Goal: Task Accomplishment & Management: Use online tool/utility

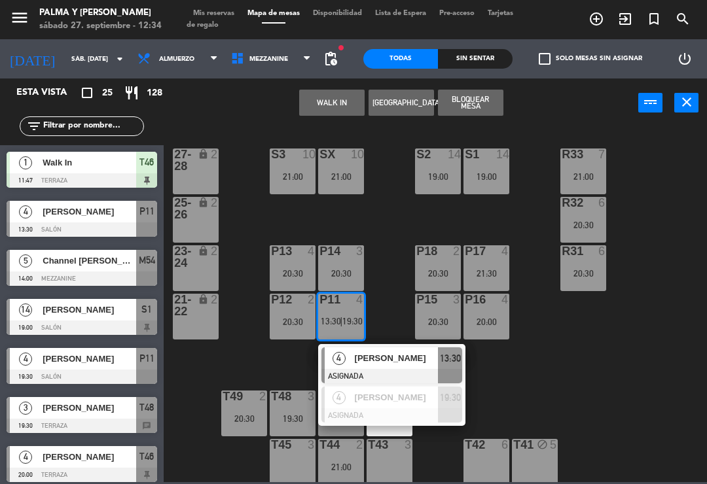
click at [333, 92] on button "WALK IN" at bounding box center [331, 103] width 65 height 26
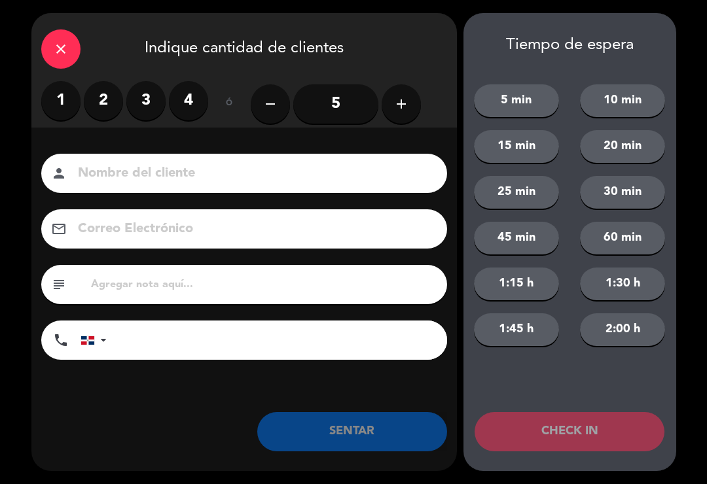
click at [57, 99] on label "1" at bounding box center [60, 100] width 39 height 39
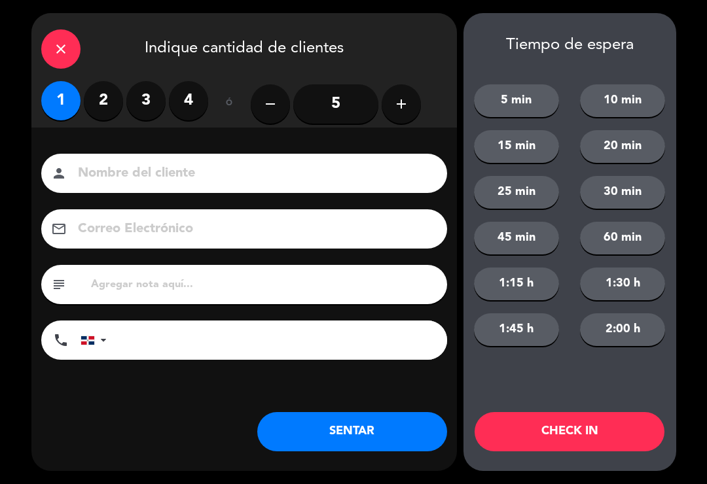
click at [351, 435] on button "SENTAR" at bounding box center [352, 431] width 190 height 39
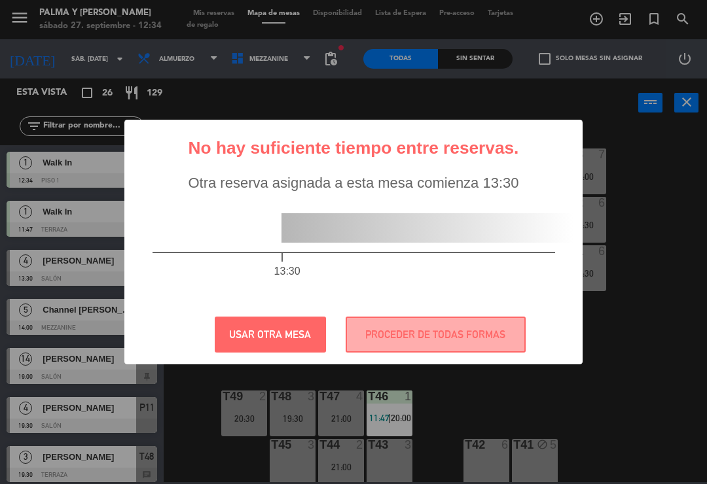
click at [466, 332] on button "PROCEDER DE TODAS FORMAS" at bounding box center [435, 335] width 180 height 36
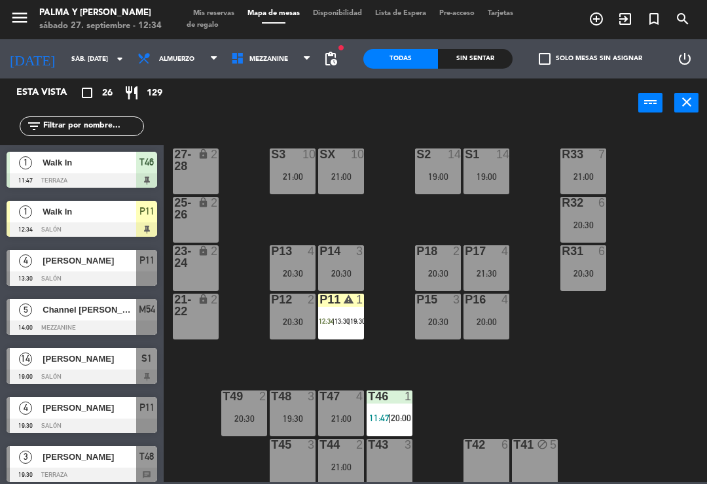
click at [122, 167] on span "Walk In" at bounding box center [90, 163] width 94 height 14
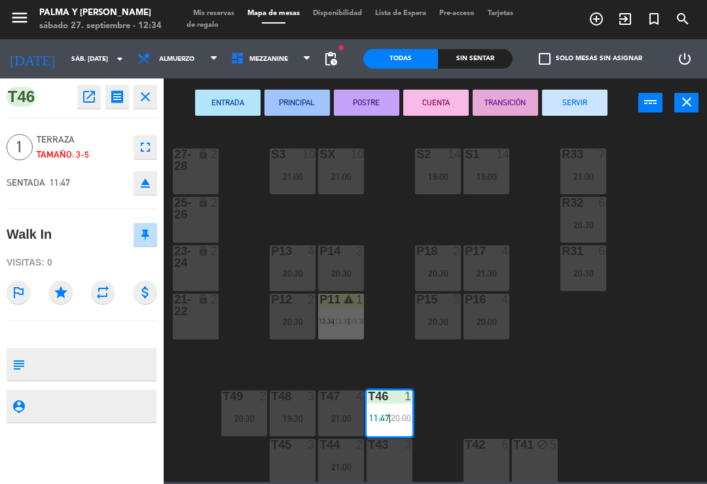
click at [375, 408] on div "T46 1 11:47 | 20:00" at bounding box center [389, 414] width 46 height 46
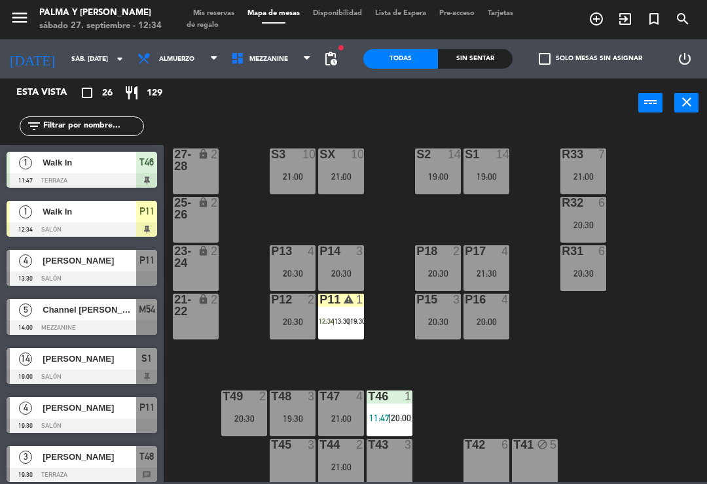
click at [394, 396] on div at bounding box center [390, 397] width 22 height 12
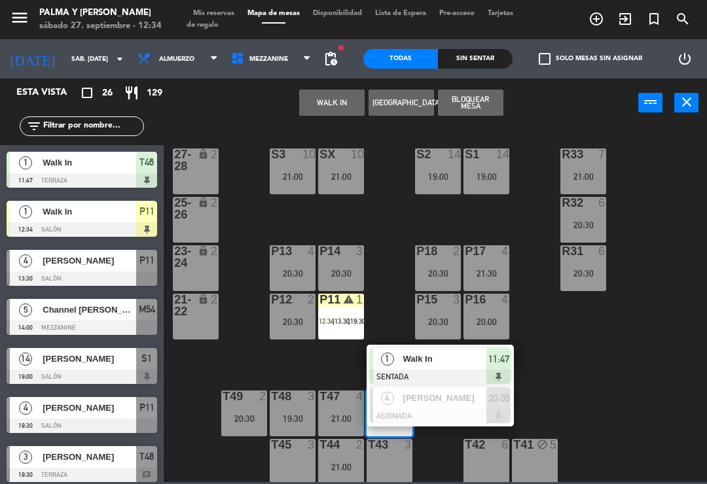
click at [446, 360] on span "Walk In" at bounding box center [445, 359] width 84 height 14
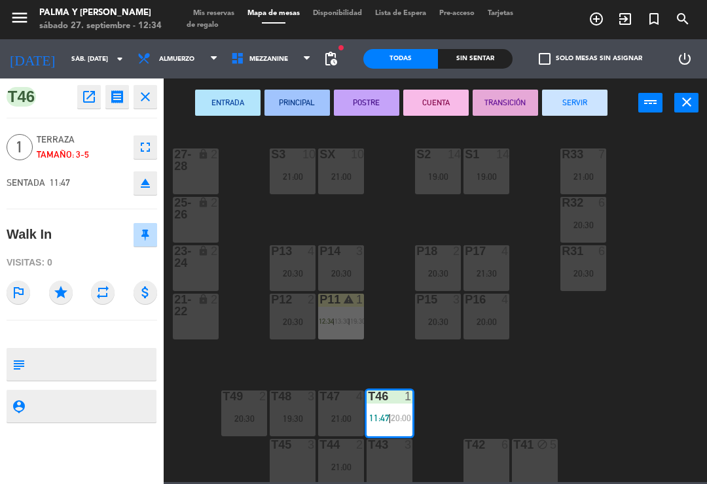
click at [582, 103] on button "SERVIR" at bounding box center [574, 103] width 65 height 26
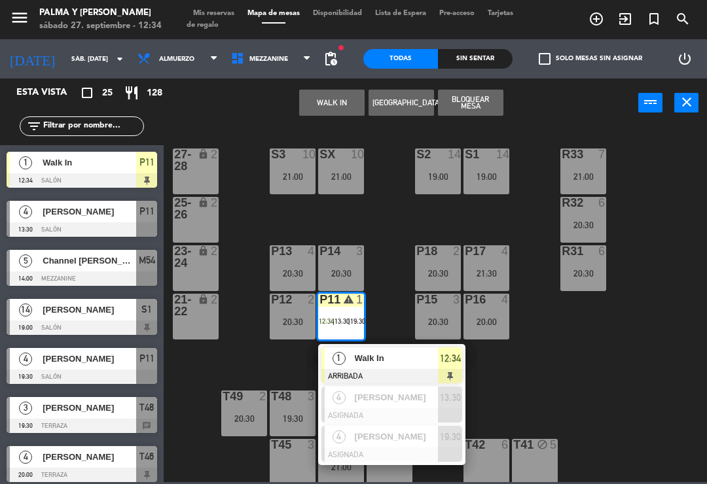
click at [386, 412] on div at bounding box center [391, 415] width 141 height 14
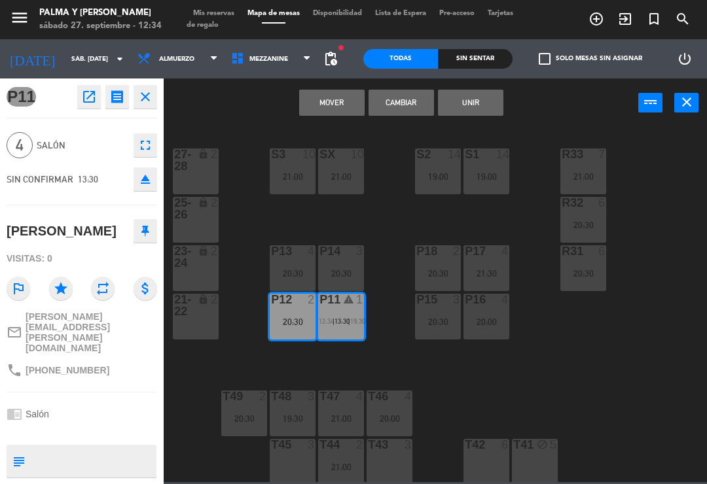
click at [300, 317] on div "20:30" at bounding box center [293, 321] width 46 height 9
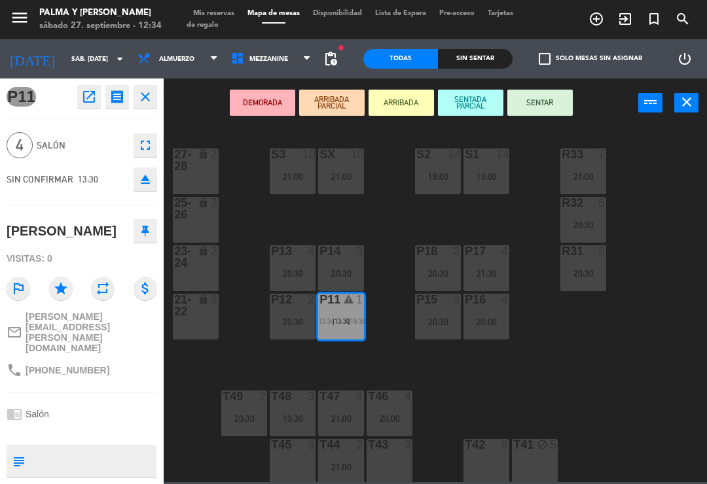
click at [353, 313] on div "P11 warning 1 12:34 | 13:30 | 19:30" at bounding box center [341, 317] width 46 height 46
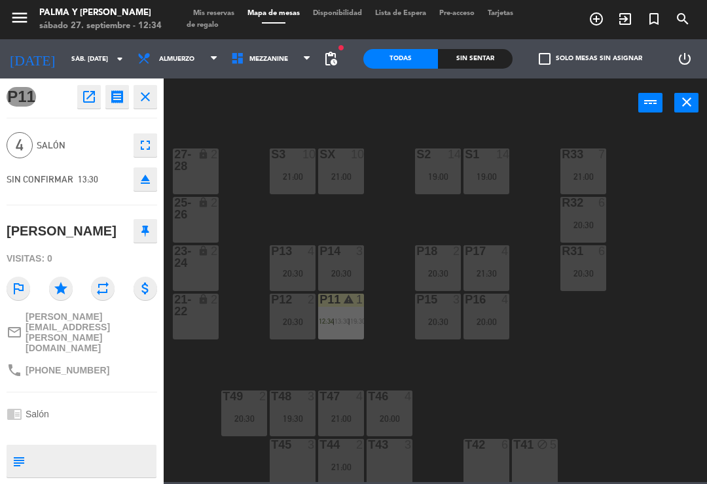
click at [336, 330] on div "P11 warning 1 12:34 | 13:30 | 19:30" at bounding box center [341, 317] width 46 height 46
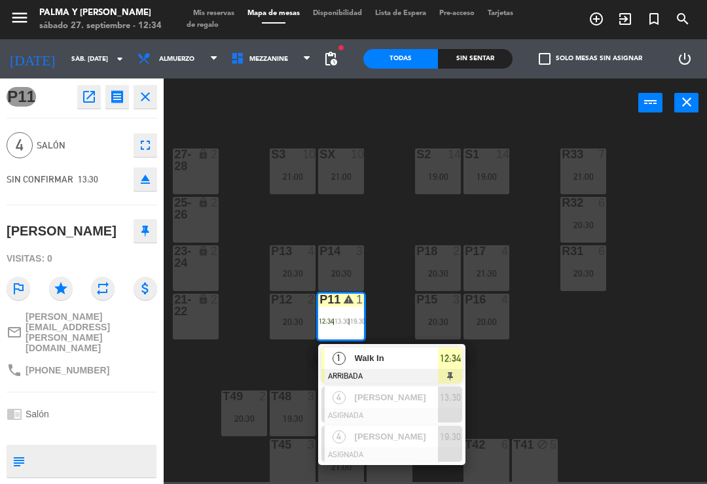
click at [392, 401] on span "[PERSON_NAME]" at bounding box center [397, 398] width 84 height 14
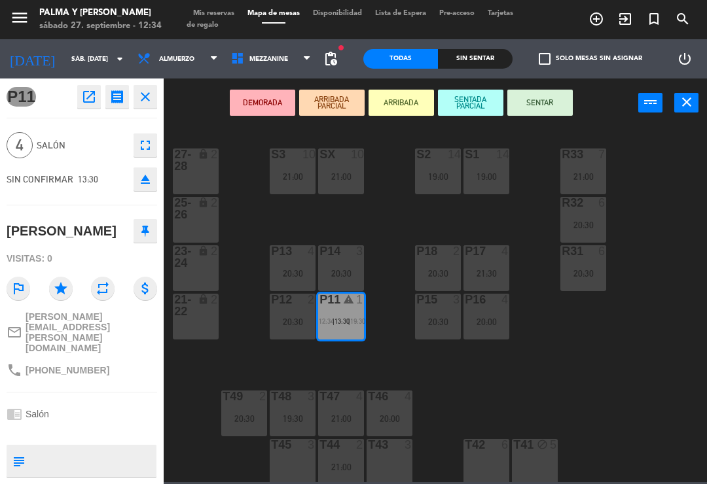
click at [279, 317] on div "20:30" at bounding box center [293, 321] width 46 height 9
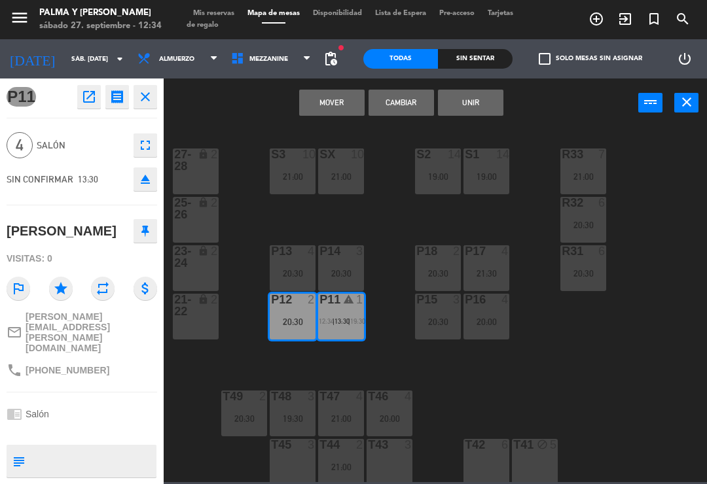
click at [335, 114] on button "Mover" at bounding box center [331, 103] width 65 height 26
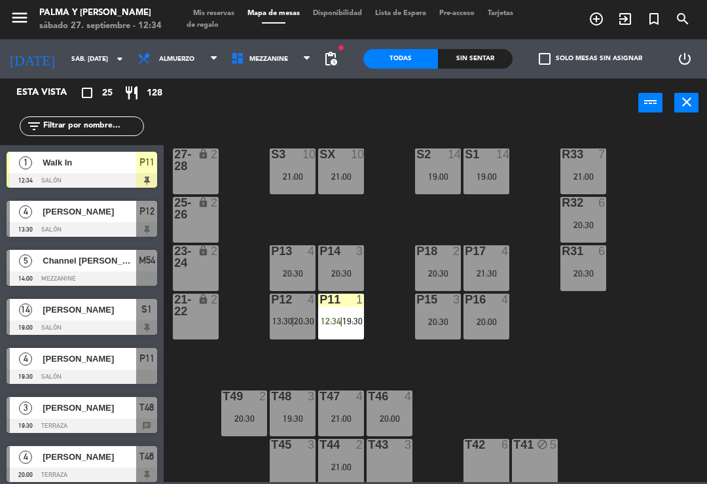
click at [155, 155] on div "P11" at bounding box center [146, 163] width 21 height 22
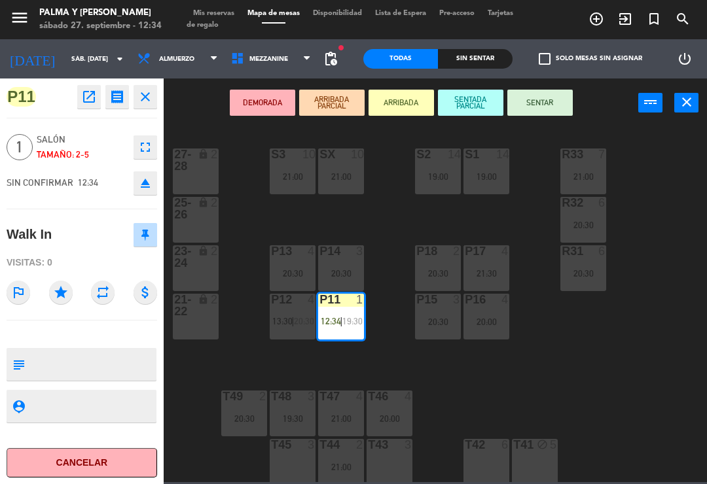
click at [345, 319] on span "19:30" at bounding box center [352, 321] width 20 height 10
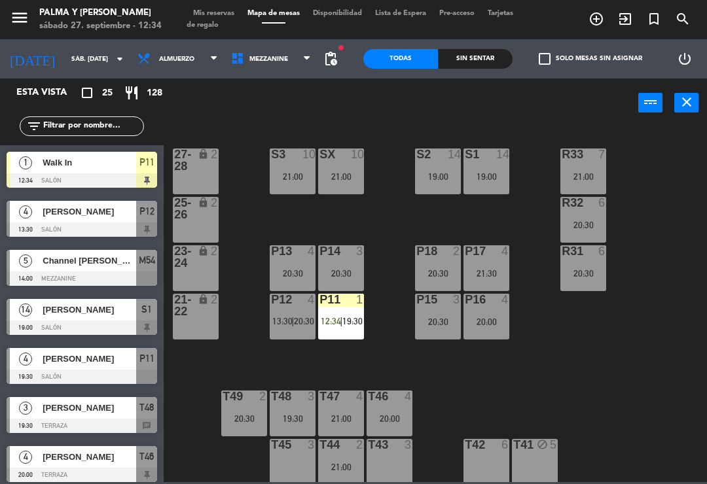
click at [342, 326] on span "|" at bounding box center [341, 321] width 3 height 10
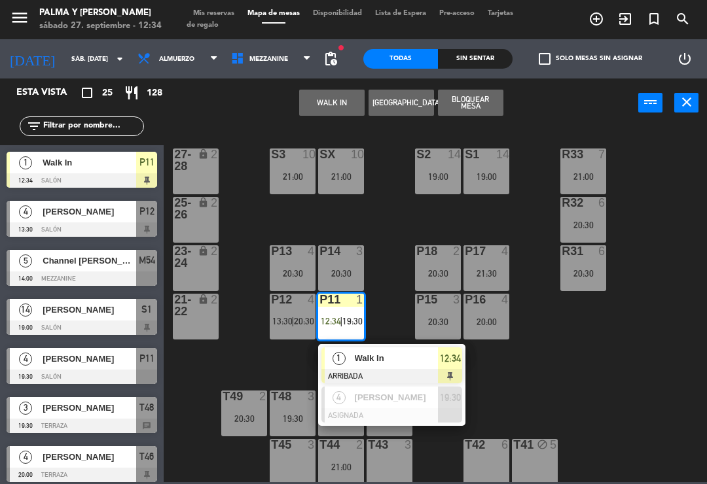
click at [385, 364] on span "Walk In" at bounding box center [397, 358] width 84 height 14
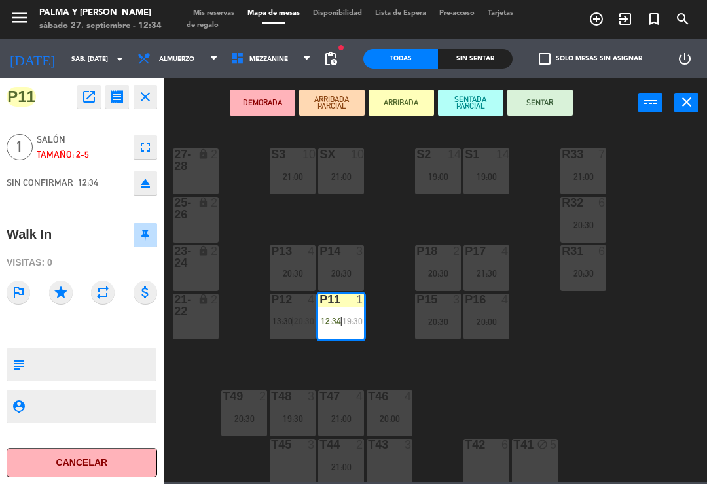
click at [548, 103] on button "SENTAR" at bounding box center [539, 103] width 65 height 26
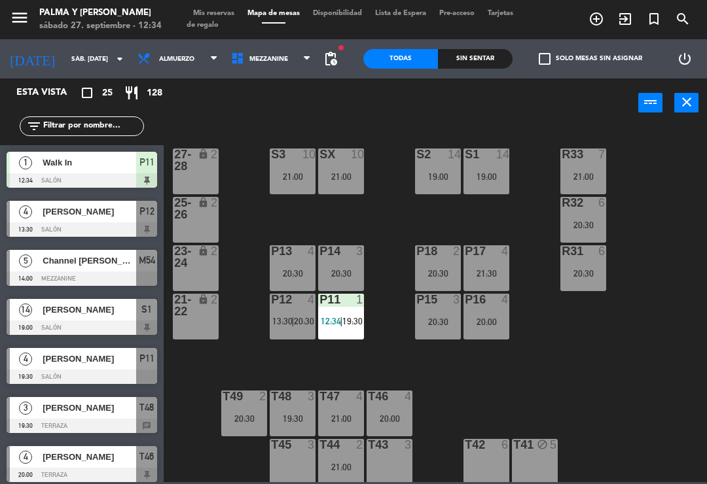
click at [644, 344] on div "R33 7 21:00 S1 14 19:00 S2 14 19:00 S3 10 21:00 SX 10 21:00 27-28 lock 2 R32 6 …" at bounding box center [439, 304] width 536 height 357
click at [215, 14] on span "Mis reservas" at bounding box center [213, 13] width 54 height 7
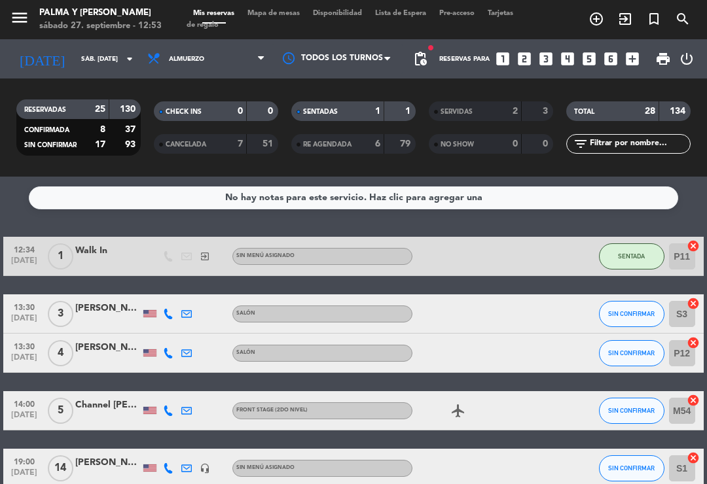
click at [576, 419] on div "14:00 [DATE] 5 Channel [PERSON_NAME] ⁠⁠Front stage (2do Nivel) airplanemode_act…" at bounding box center [352, 410] width 699 height 39
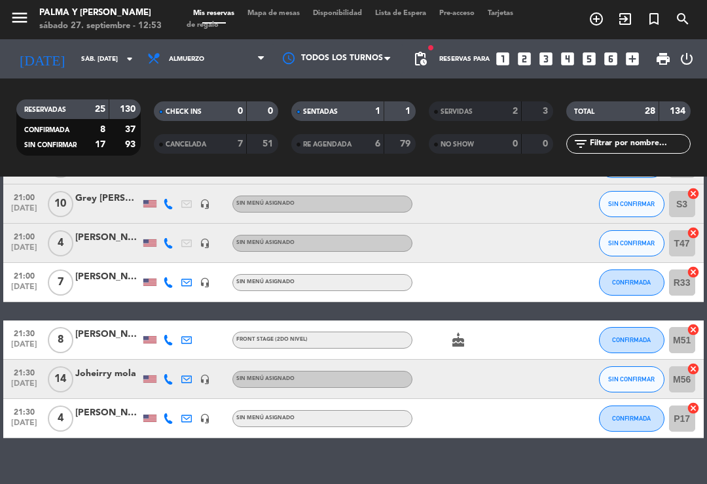
scroll to position [965, 0]
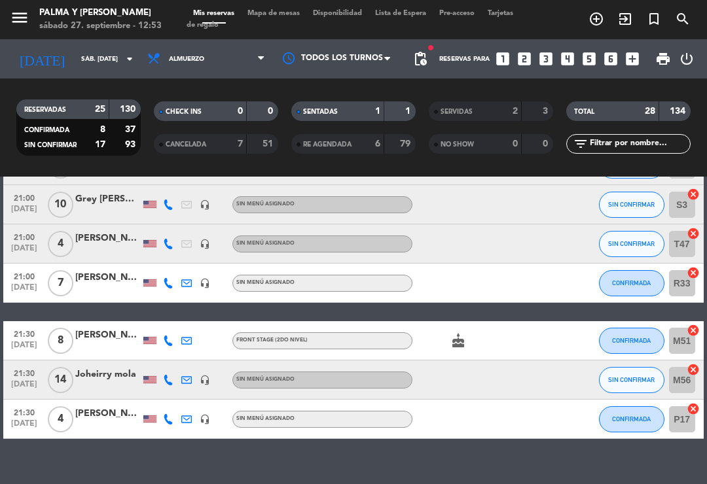
click at [283, 10] on span "Mapa de mesas" at bounding box center [273, 13] width 65 height 7
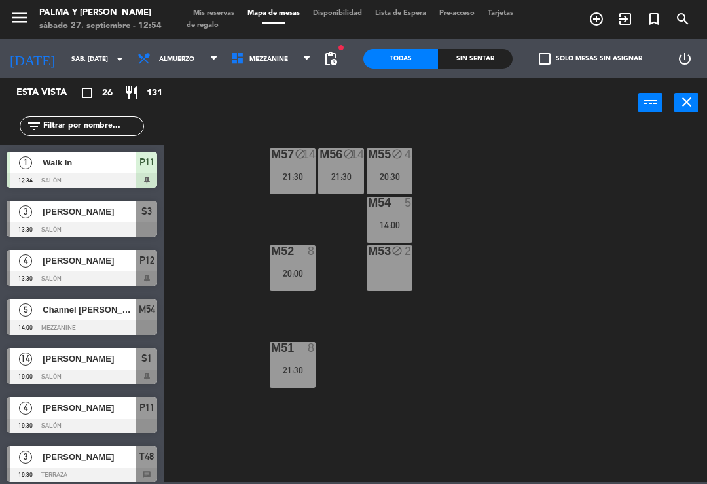
click at [483, 61] on div "Sin sentar" at bounding box center [475, 59] width 75 height 20
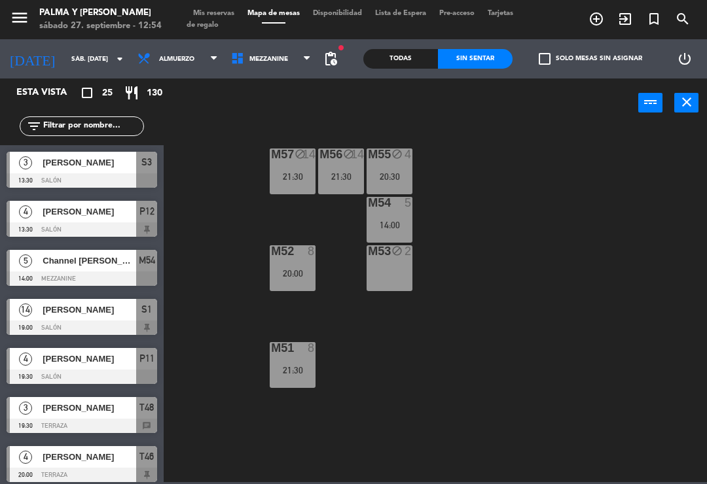
click at [234, 58] on icon at bounding box center [239, 59] width 19 height 14
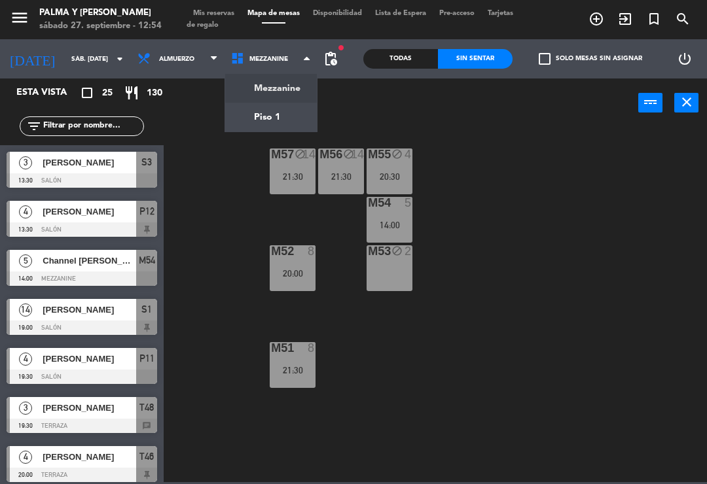
click at [258, 127] on ng-component "menu Palma y [PERSON_NAME] 27. septiembre - 12:54 Mis reservas Mapa de mesas Di…" at bounding box center [353, 241] width 707 height 482
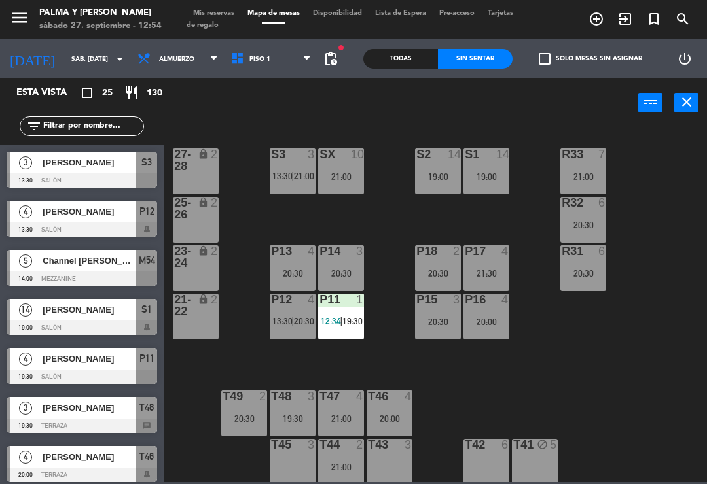
click at [298, 171] on span "21:00" at bounding box center [304, 176] width 20 height 10
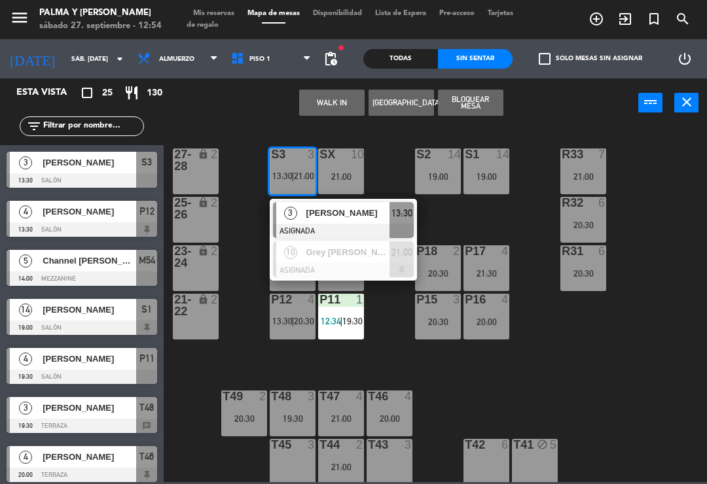
click at [342, 106] on button "WALK IN" at bounding box center [331, 103] width 65 height 26
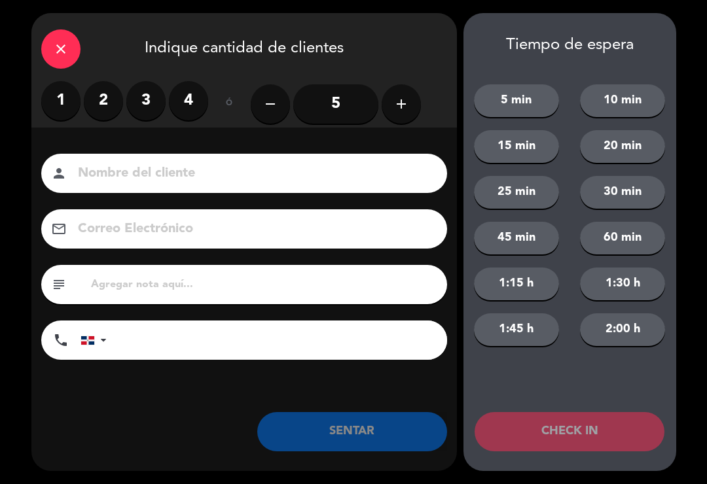
click at [104, 100] on label "2" at bounding box center [103, 100] width 39 height 39
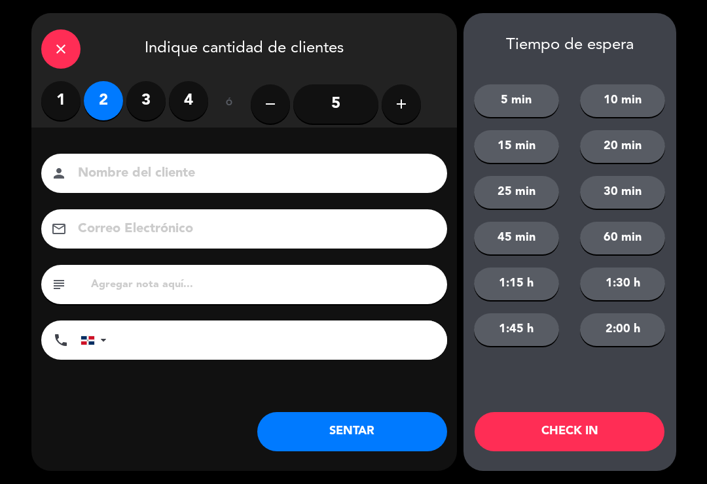
click at [403, 414] on button "SENTAR" at bounding box center [352, 431] width 190 height 39
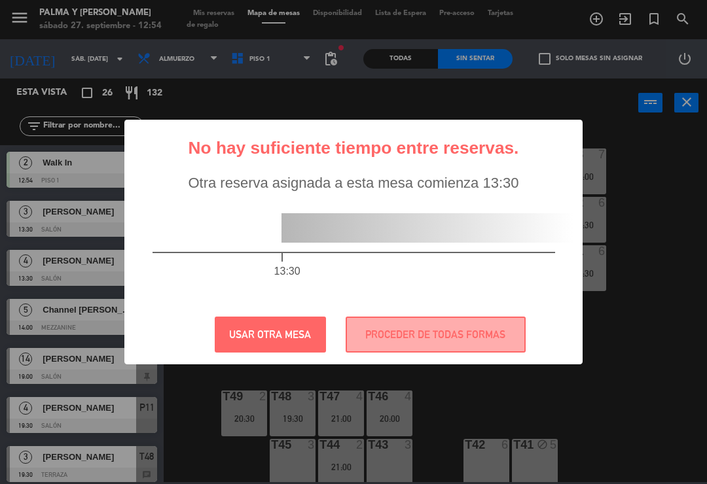
click at [229, 343] on button "USAR OTRA MESA" at bounding box center [270, 335] width 111 height 36
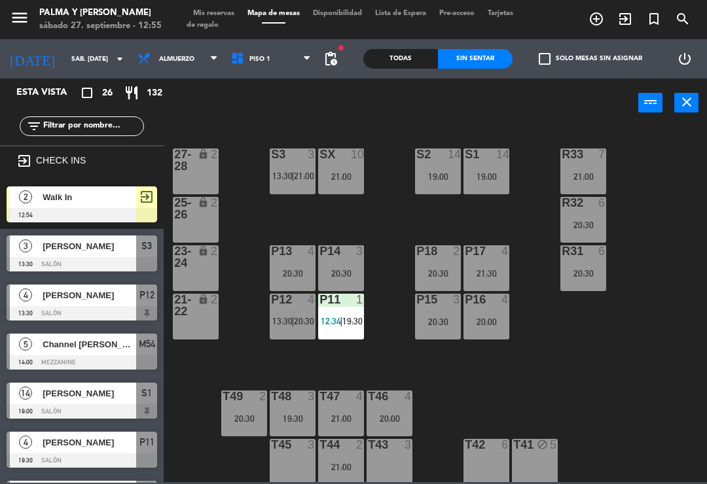
click at [290, 176] on span "13:30" at bounding box center [282, 176] width 20 height 10
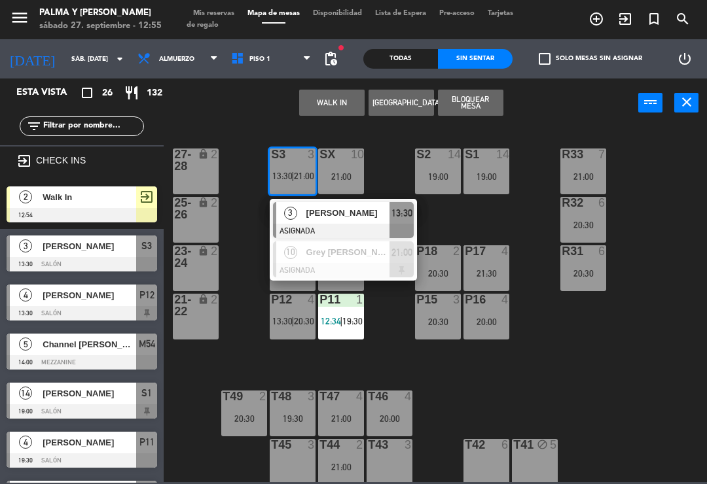
click at [348, 219] on span "[PERSON_NAME]" at bounding box center [348, 213] width 84 height 14
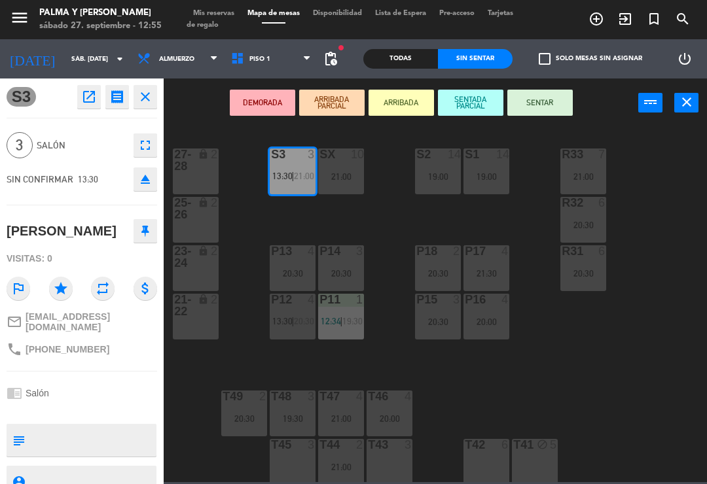
click at [497, 267] on div "P17 4 21:30" at bounding box center [486, 268] width 46 height 46
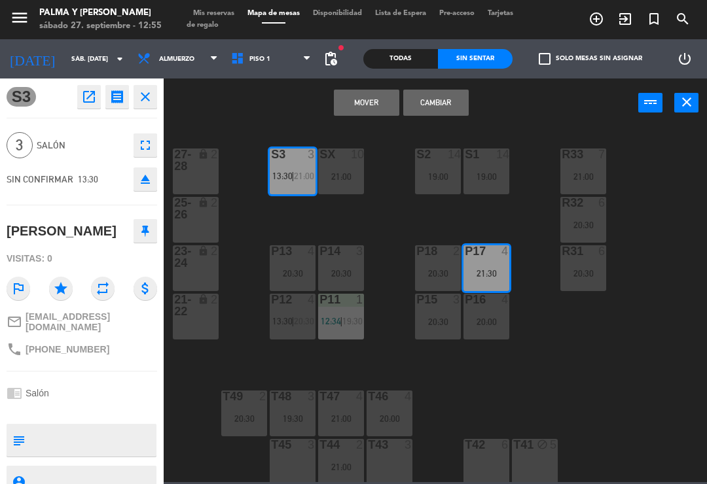
click at [381, 102] on button "Mover" at bounding box center [366, 103] width 65 height 26
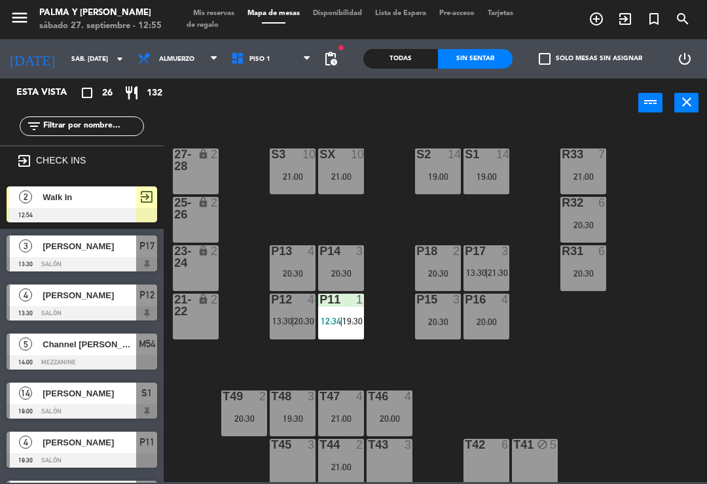
click at [151, 200] on span "exit_to_app" at bounding box center [147, 197] width 16 height 16
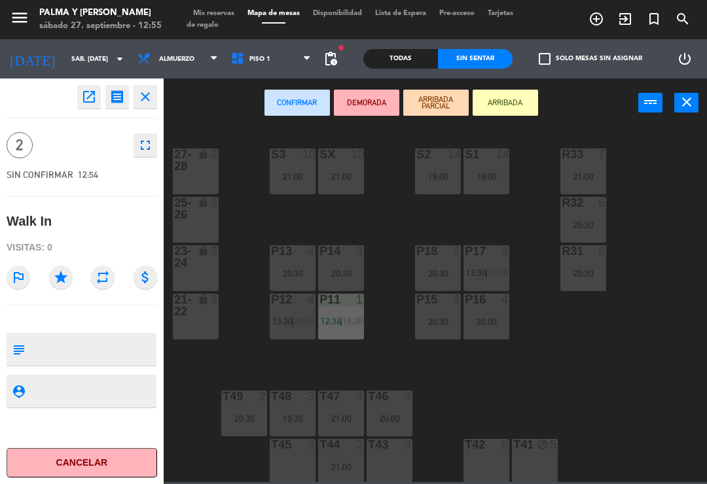
click at [297, 169] on div "S3 10 21:00" at bounding box center [293, 172] width 46 height 46
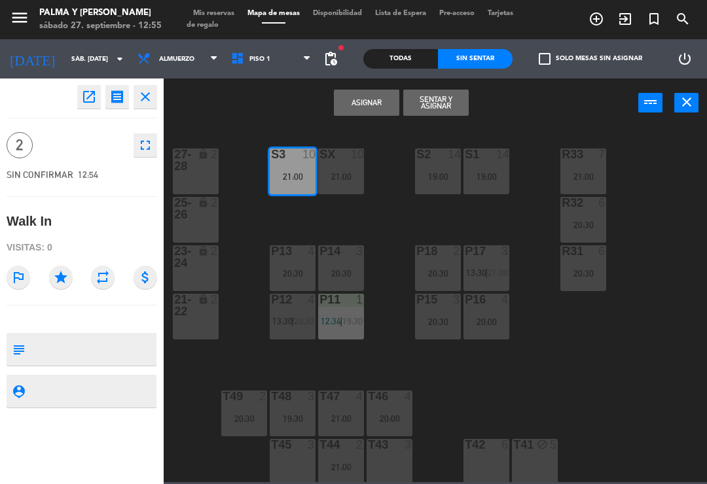
click at [442, 108] on button "Sentar y Asignar" at bounding box center [435, 103] width 65 height 26
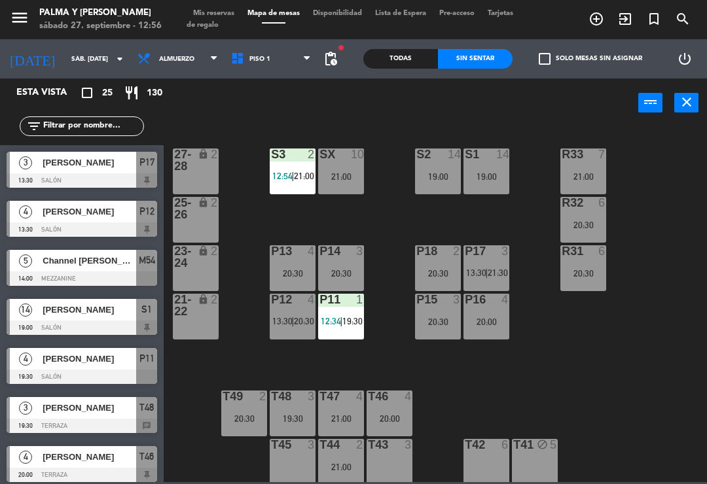
click at [105, 175] on div at bounding box center [82, 180] width 150 height 14
click at [103, 121] on input "text" at bounding box center [92, 126] width 101 height 14
click at [222, 12] on span "Mis reservas" at bounding box center [213, 13] width 54 height 7
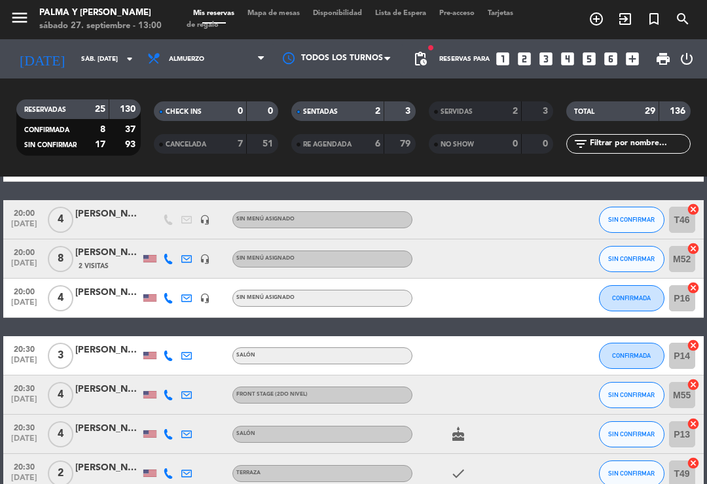
scroll to position [457, 0]
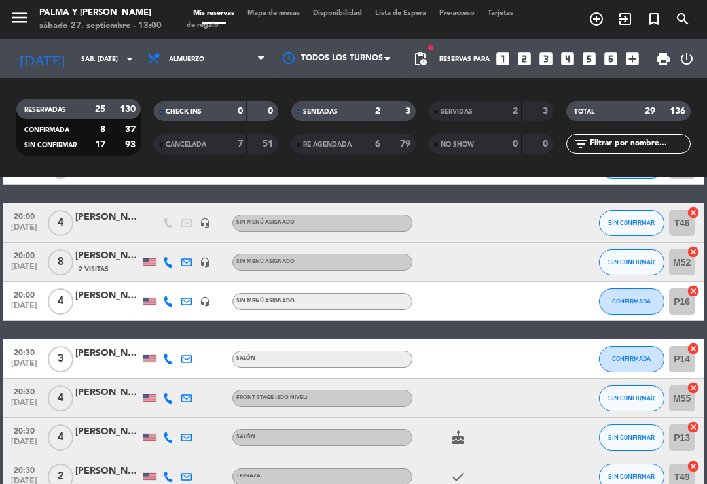
click at [636, 262] on span "SIN CONFIRMAR" at bounding box center [631, 261] width 46 height 7
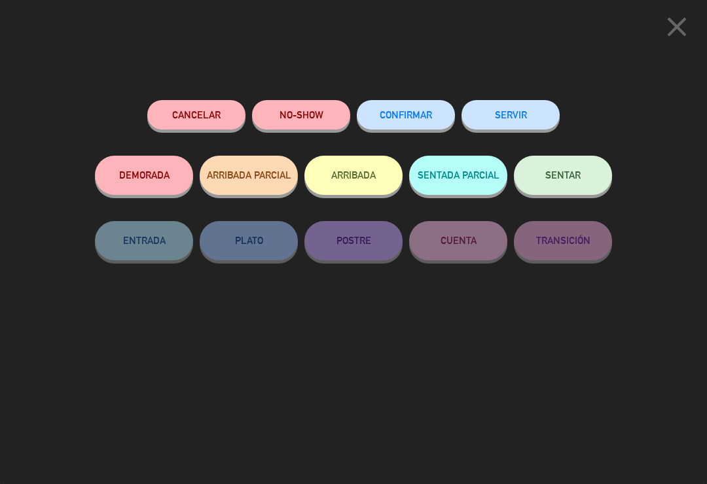
click at [423, 109] on button "CONFIRMAR" at bounding box center [406, 114] width 98 height 29
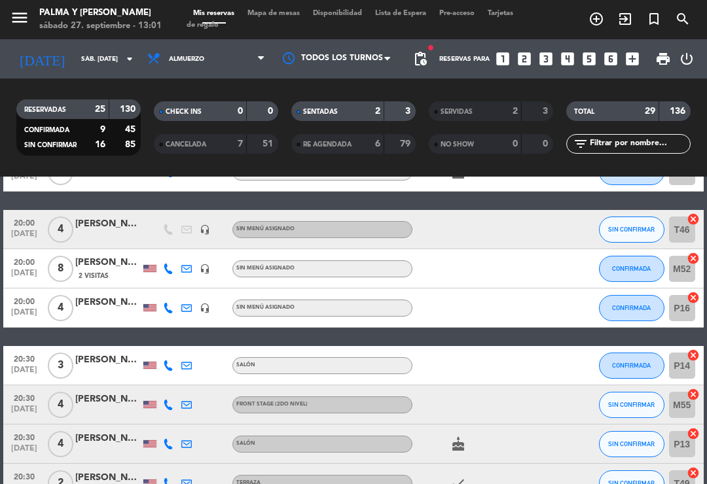
scroll to position [451, 0]
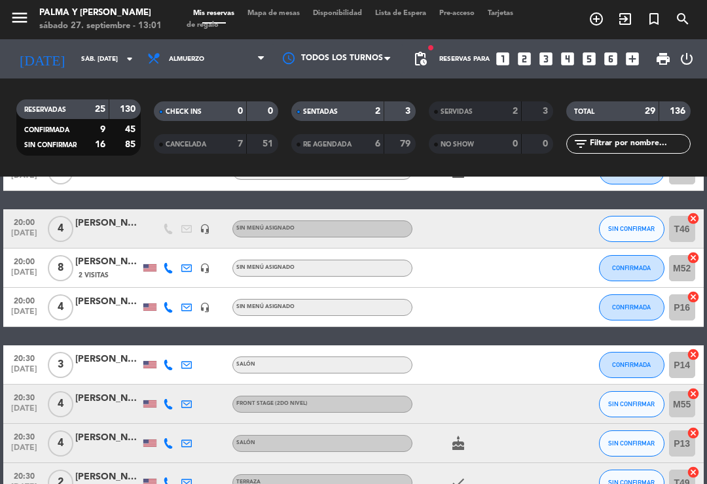
click at [544, 273] on div at bounding box center [539, 268] width 35 height 39
click at [56, 274] on span "8" at bounding box center [61, 268] width 26 height 26
click at [61, 279] on span "8" at bounding box center [61, 268] width 26 height 26
click at [64, 270] on span "8" at bounding box center [61, 268] width 26 height 26
click at [109, 266] on div "[PERSON_NAME]" at bounding box center [107, 262] width 65 height 15
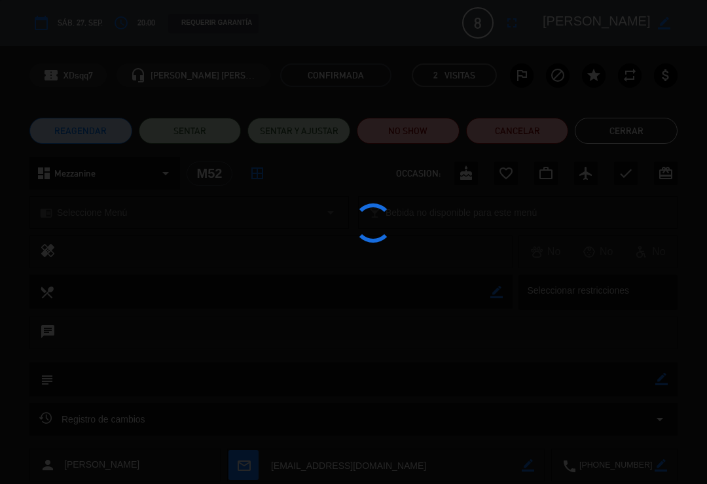
click at [109, 273] on div at bounding box center [353, 242] width 707 height 484
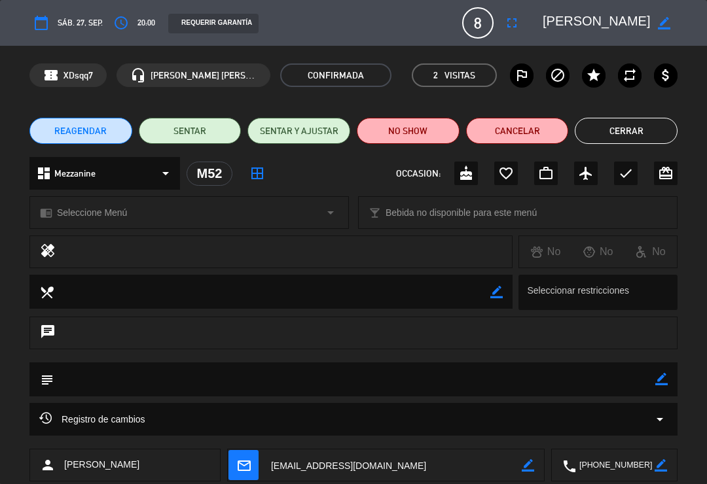
click at [522, 24] on button "fullscreen" at bounding box center [512, 23] width 24 height 24
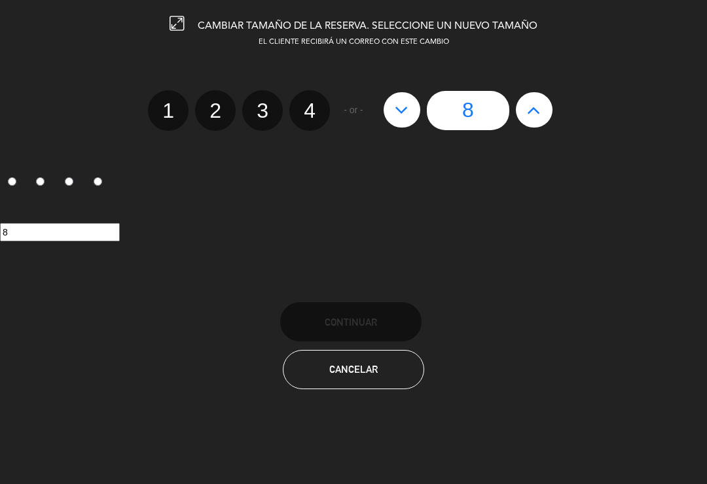
click at [414, 116] on button at bounding box center [401, 109] width 37 height 35
type input "7"
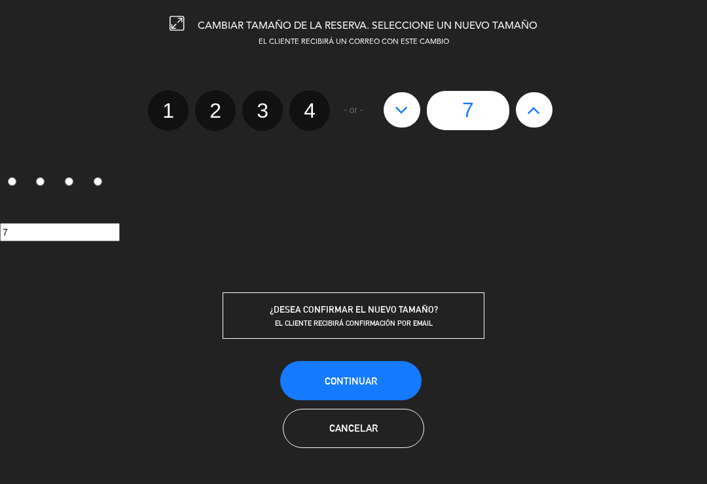
click at [402, 118] on icon at bounding box center [402, 109] width 14 height 21
type input "6"
click at [375, 383] on span "Continuar" at bounding box center [351, 381] width 52 height 11
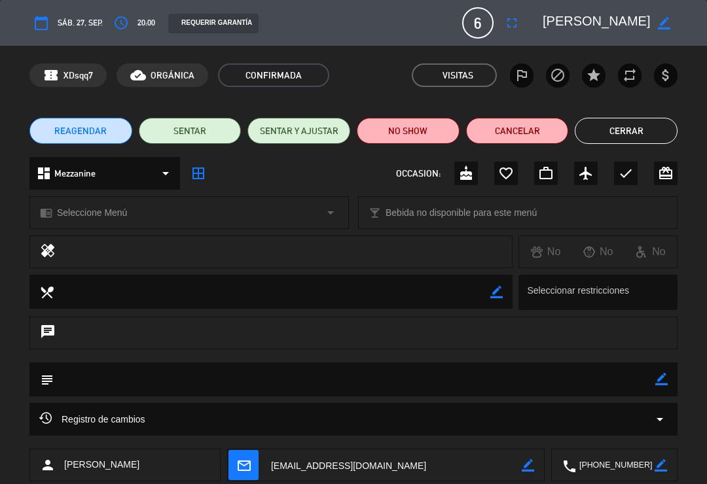
click at [646, 137] on button "Cerrar" at bounding box center [625, 131] width 103 height 26
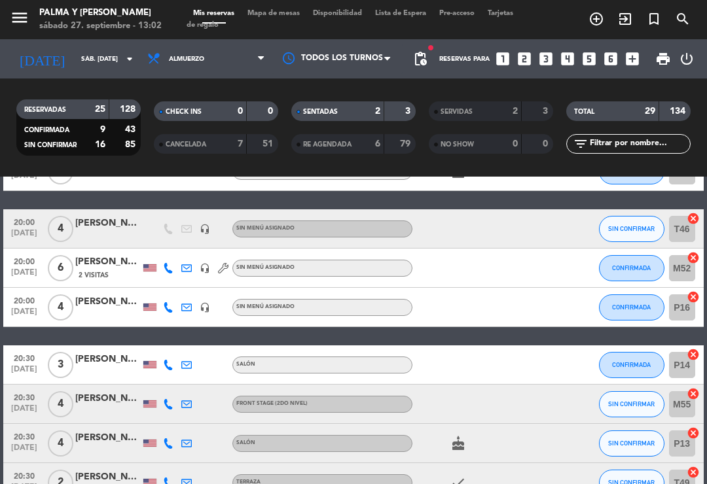
click at [272, 17] on span "Mapa de mesas" at bounding box center [273, 13] width 65 height 7
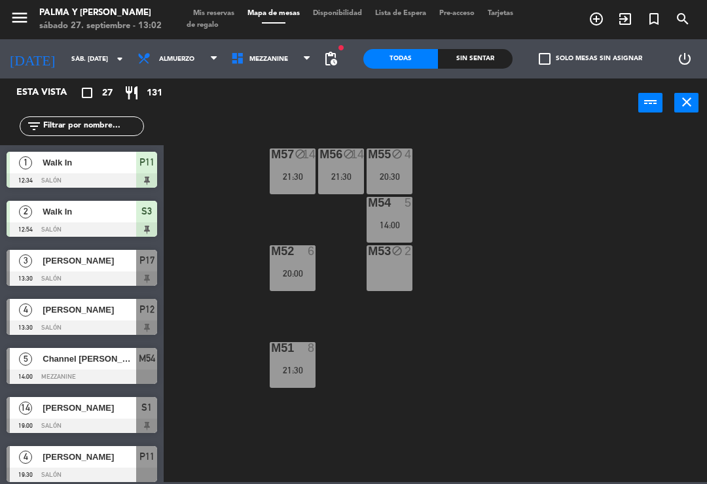
click at [296, 261] on div "M52 6 20:00" at bounding box center [293, 268] width 46 height 46
click at [234, 349] on div "M57 block 14 21:30 M56 block 14 21:30 M55 block 4 20:30 M54 5 14:00 M52 6 20:00…" at bounding box center [439, 304] width 536 height 357
click at [400, 220] on div "14:00" at bounding box center [389, 224] width 46 height 9
click at [243, 359] on div "M57 block 14 21:30 M56 block 14 21:30 M55 block 4 20:30 M54 5 14:00 M52 6 20:00…" at bounding box center [439, 304] width 536 height 357
click at [406, 174] on div "20:30" at bounding box center [389, 176] width 46 height 9
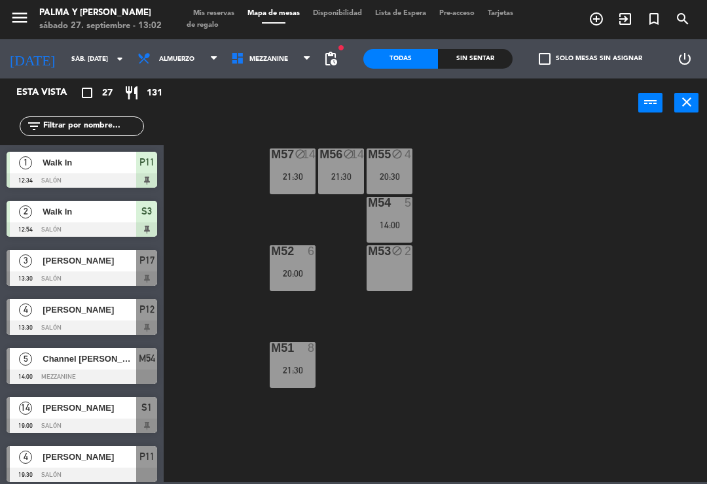
click at [236, 324] on div "M57 block 14 21:30 M56 block 14 21:30 M55 block 4 20:30 M54 5 14:00 M52 6 20:00…" at bounding box center [439, 304] width 536 height 357
click at [474, 50] on div "Sin sentar" at bounding box center [475, 59] width 75 height 20
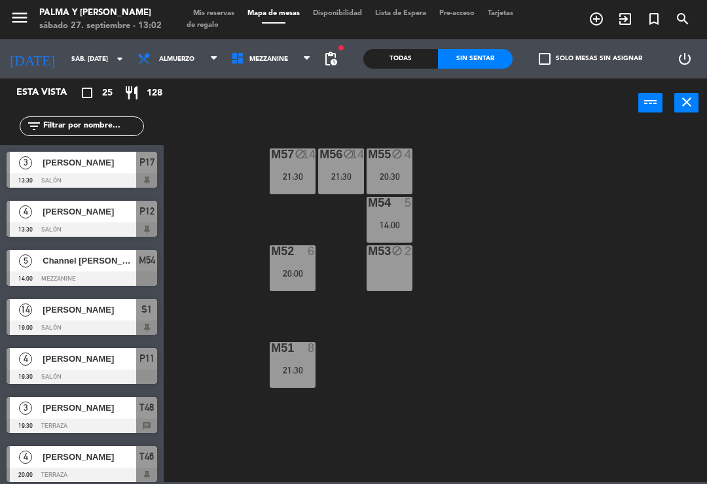
click at [270, 60] on span "Mezzanine" at bounding box center [268, 59] width 39 height 7
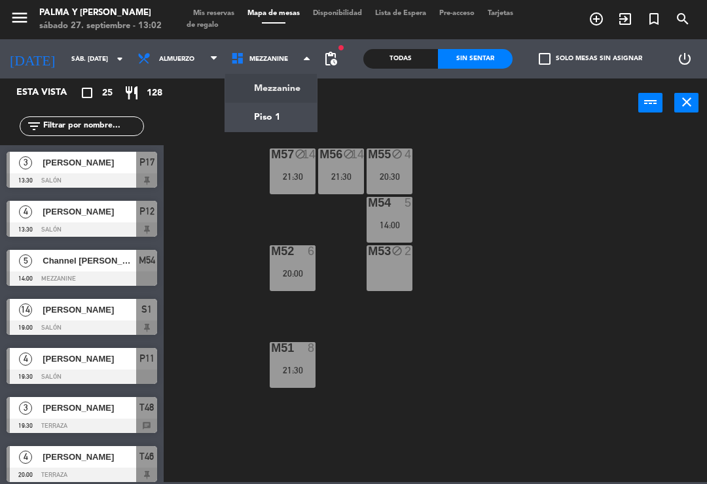
click at [272, 120] on ng-component "menu Palma y [PERSON_NAME] 27. septiembre - 13:02 Mis reservas Mapa de mesas Di…" at bounding box center [353, 241] width 707 height 482
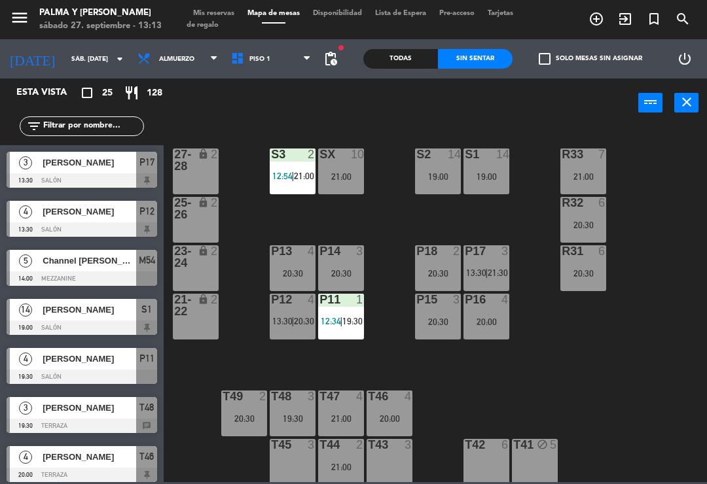
click at [535, 457] on div "T41 block 5" at bounding box center [535, 462] width 46 height 46
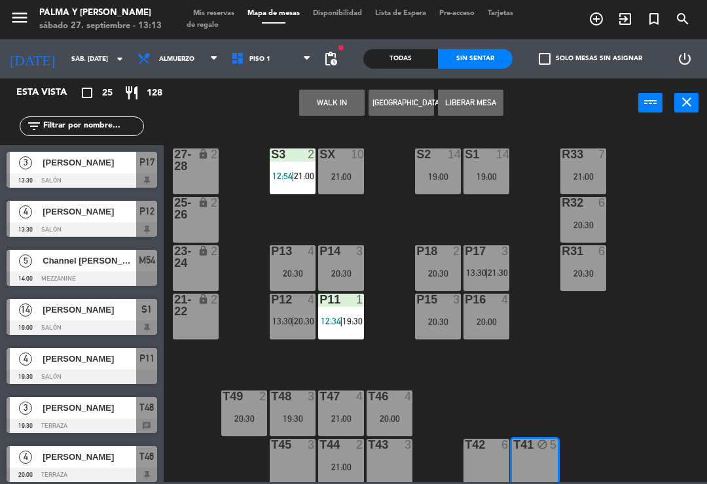
click at [304, 184] on div "S3 2 12:54 | 21:00" at bounding box center [293, 172] width 46 height 46
click at [292, 179] on span "|" at bounding box center [292, 176] width 3 height 10
click at [301, 173] on span "21:00" at bounding box center [304, 176] width 20 height 10
click at [289, 175] on span "12:54" at bounding box center [282, 176] width 20 height 10
click at [625, 385] on div "R33 7 21:00 S1 14 19:00 S2 14 19:00 S3 2 12:54 | 21:00 SX 10 21:00 27-28 lock 2…" at bounding box center [439, 304] width 536 height 357
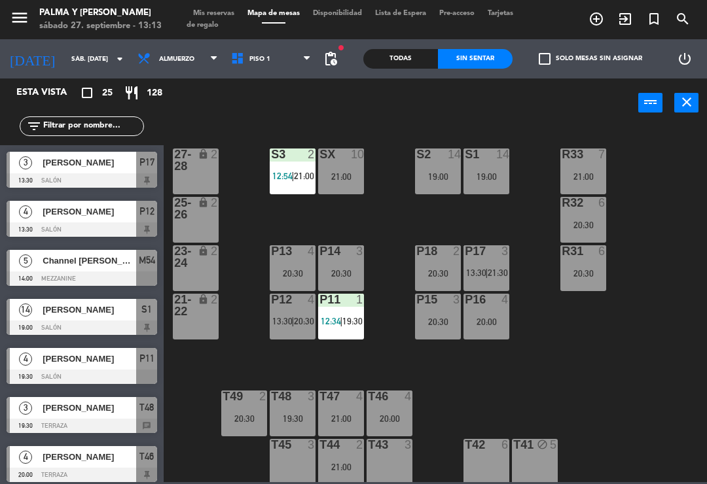
click at [285, 152] on div at bounding box center [293, 155] width 22 height 12
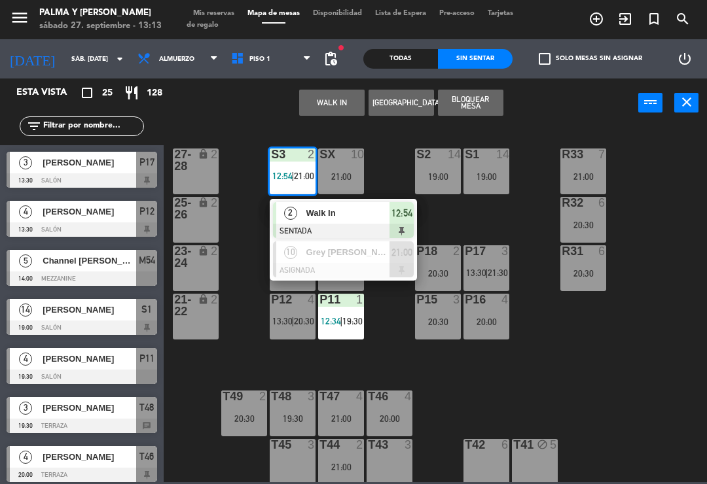
click at [343, 211] on span "Walk In" at bounding box center [348, 213] width 84 height 14
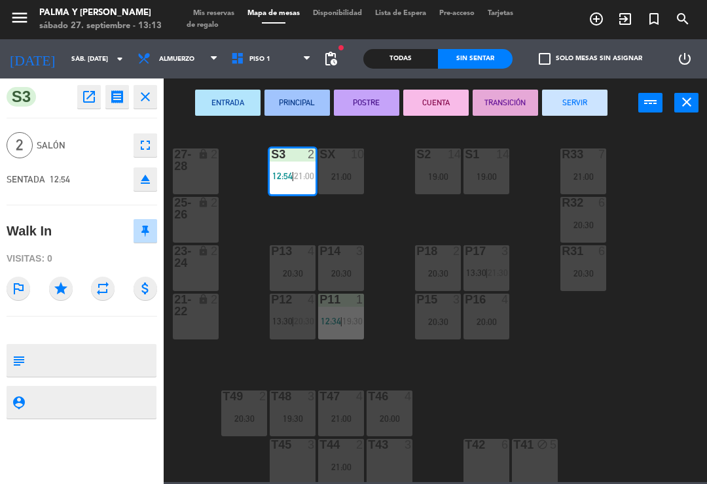
click at [536, 457] on div "T41 block 5" at bounding box center [535, 462] width 46 height 46
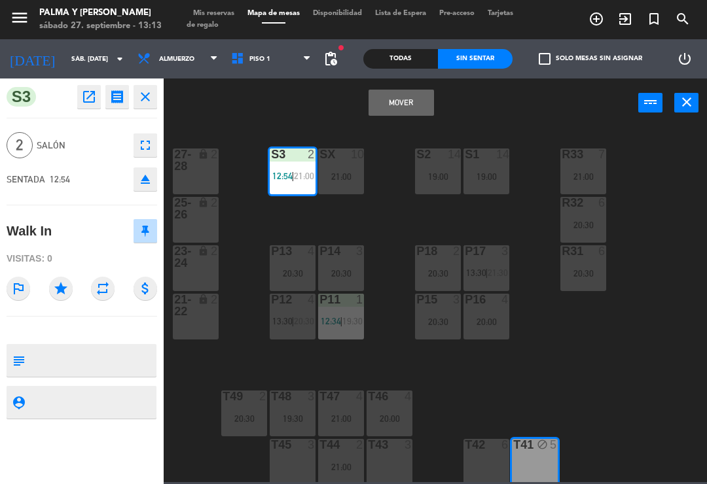
click at [405, 101] on button "Mover" at bounding box center [400, 103] width 65 height 26
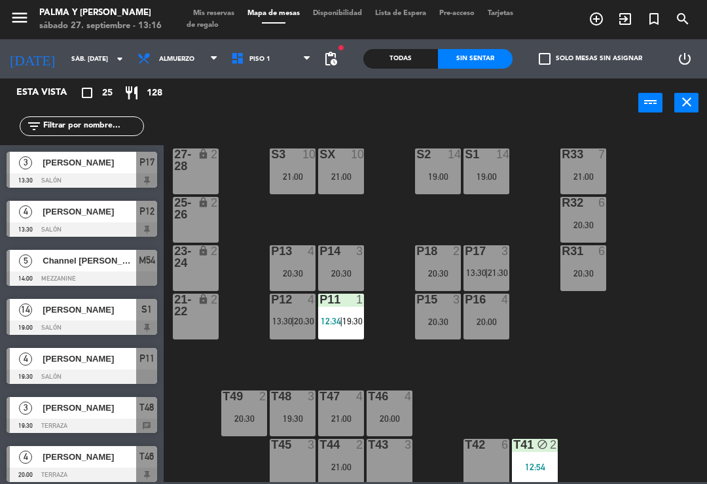
click at [85, 222] on div "[PERSON_NAME]" at bounding box center [88, 212] width 95 height 22
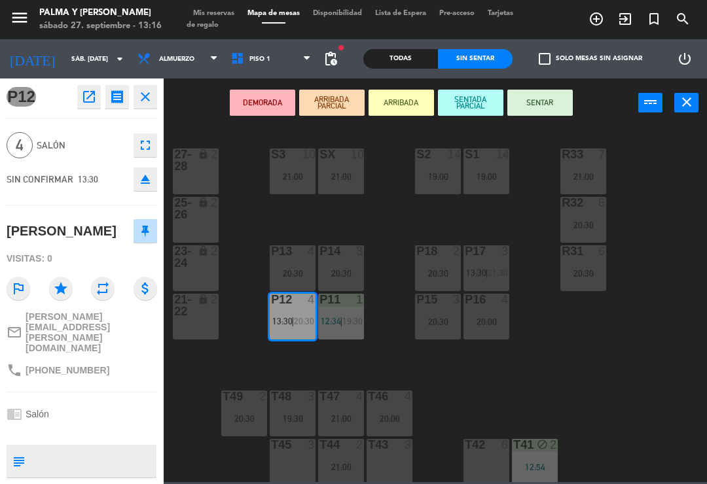
click at [482, 322] on div "20:00" at bounding box center [486, 321] width 46 height 9
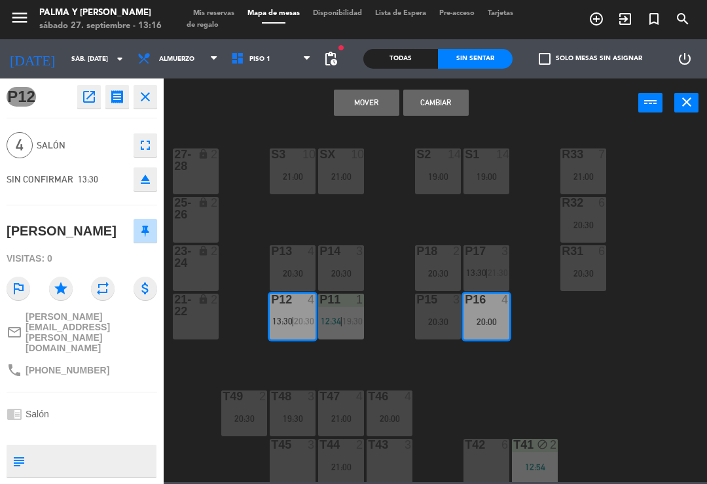
click at [426, 115] on button "Cambiar" at bounding box center [435, 103] width 65 height 26
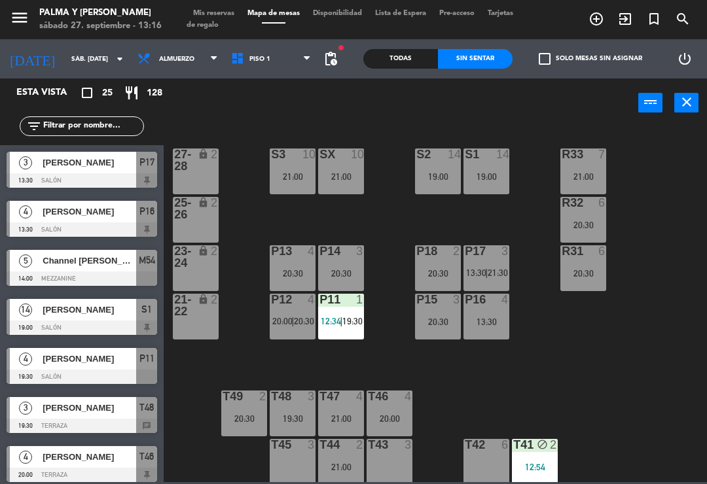
click at [294, 316] on span "20:30" at bounding box center [304, 321] width 20 height 10
click at [558, 383] on div "R33 7 21:00 S1 14 19:00 S2 14 19:00 S3 10 21:00 SX 10 21:00 27-28 lock 2 R32 6 …" at bounding box center [439, 304] width 536 height 357
click at [99, 228] on div at bounding box center [82, 229] width 150 height 14
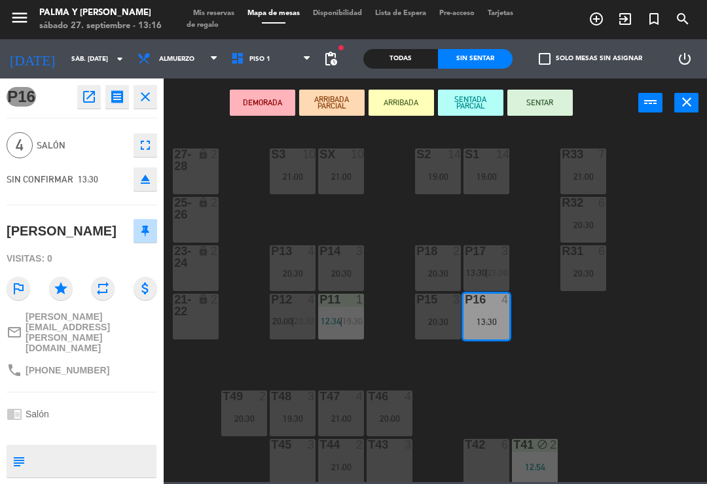
click at [290, 323] on span "20:00" at bounding box center [282, 321] width 20 height 10
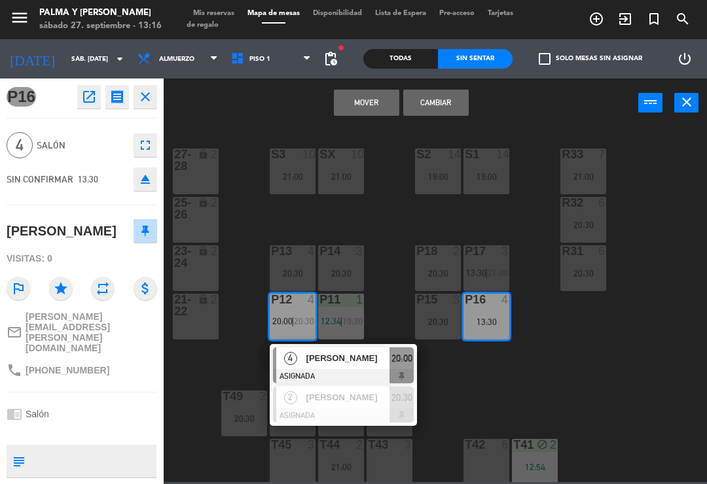
click at [372, 363] on span "[PERSON_NAME]" at bounding box center [348, 358] width 84 height 14
click at [374, 100] on button "Mover" at bounding box center [366, 103] width 65 height 26
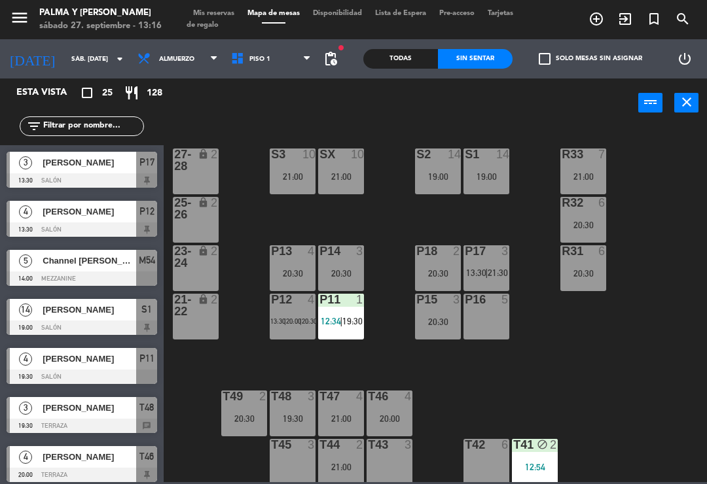
click at [487, 265] on div "P17 3 13:30 | 21:30" at bounding box center [486, 268] width 46 height 46
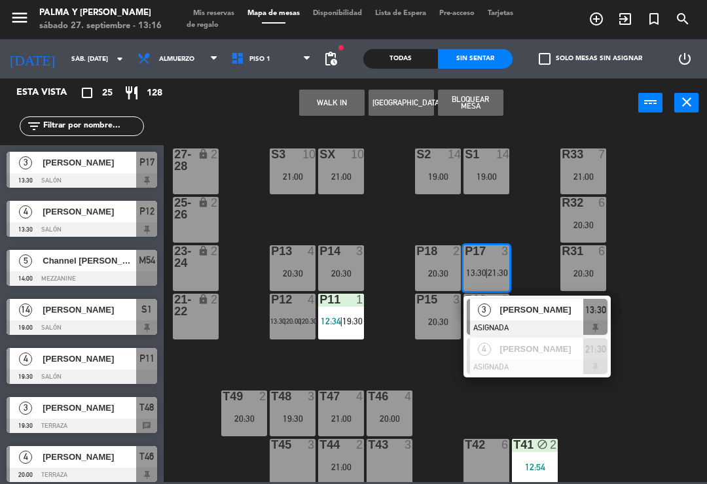
click at [558, 406] on div "R33 7 21:00 S1 14 19:00 S2 14 19:00 S3 10 21:00 SX 10 21:00 27-28 lock 2 R32 6 …" at bounding box center [439, 304] width 536 height 357
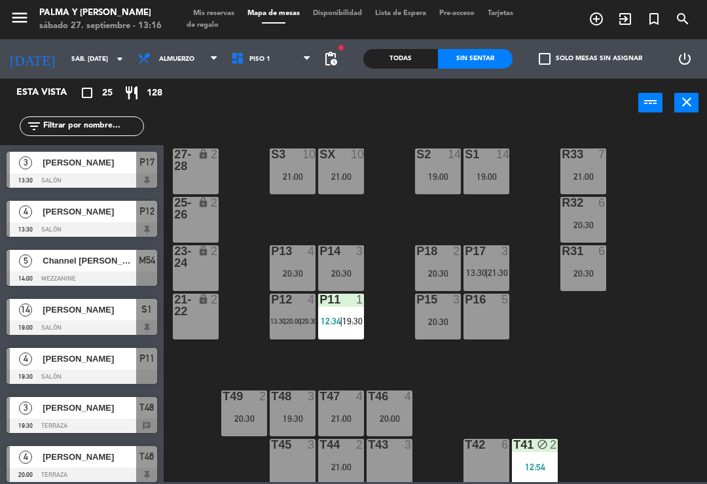
click at [298, 313] on div "P12 4 13:30 | 20:00 | 20:30" at bounding box center [293, 317] width 46 height 46
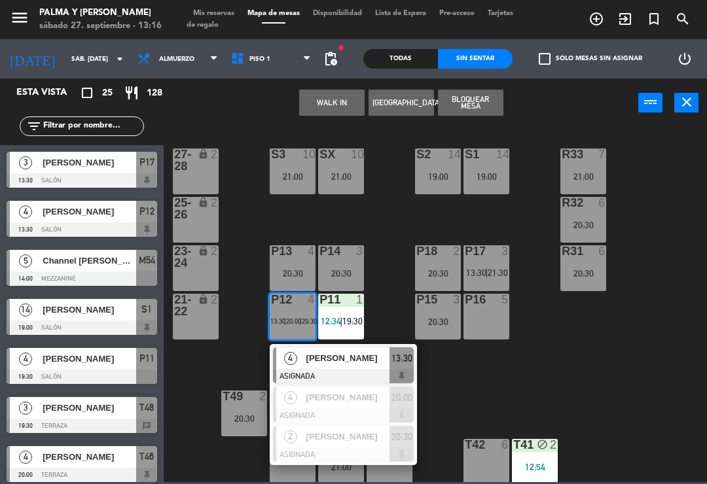
click at [360, 355] on span "[PERSON_NAME]" at bounding box center [348, 358] width 84 height 14
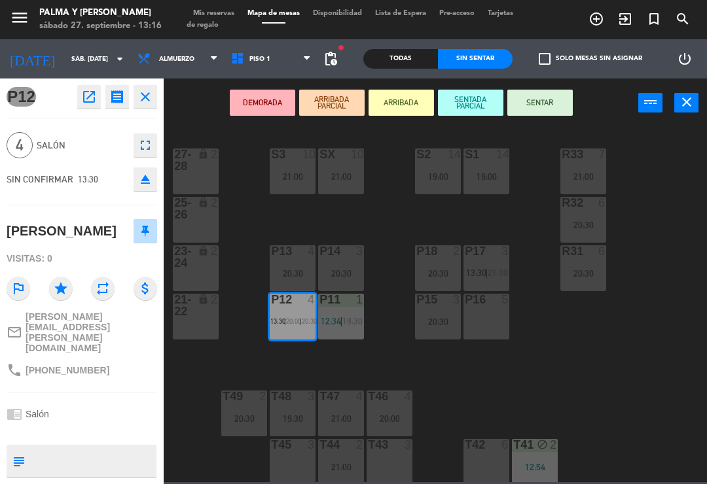
click at [480, 330] on div "P16 5" at bounding box center [486, 317] width 46 height 46
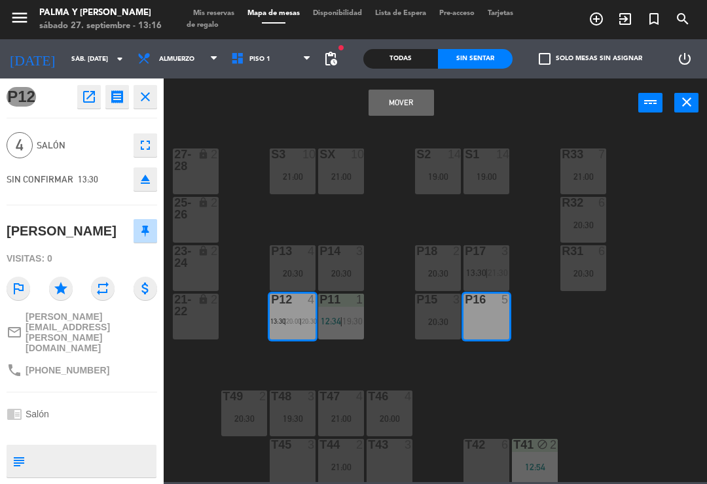
click at [415, 112] on button "Mover" at bounding box center [400, 103] width 65 height 26
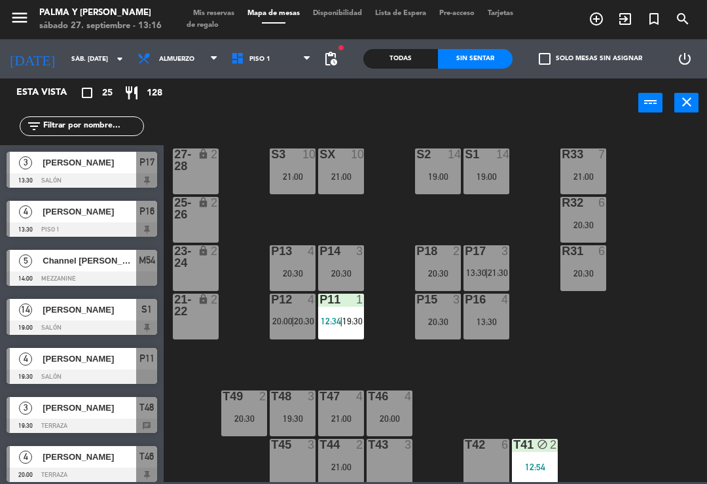
click at [292, 323] on span "|" at bounding box center [292, 321] width 3 height 10
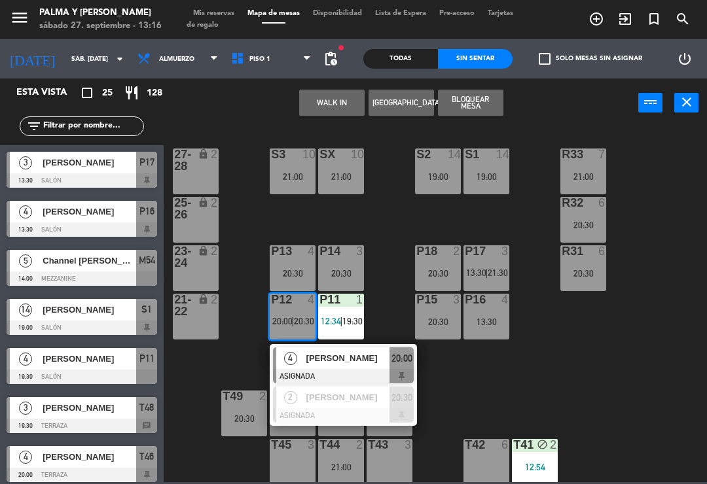
click at [357, 395] on span "[PERSON_NAME]" at bounding box center [348, 398] width 84 height 14
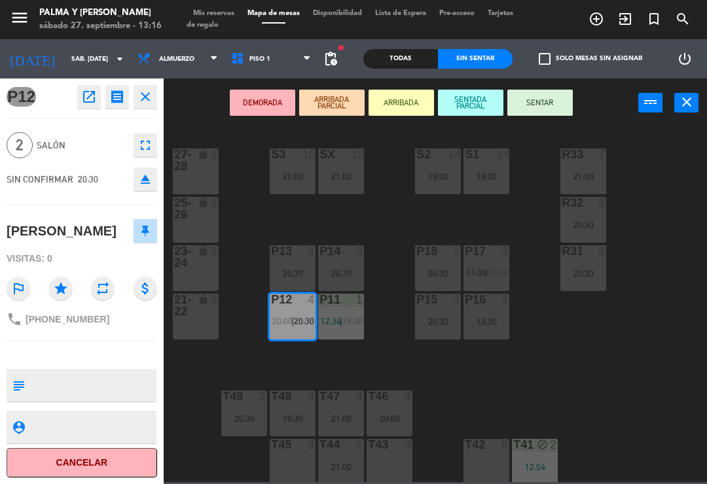
click at [489, 331] on div "P16 4 13:30" at bounding box center [486, 317] width 46 height 46
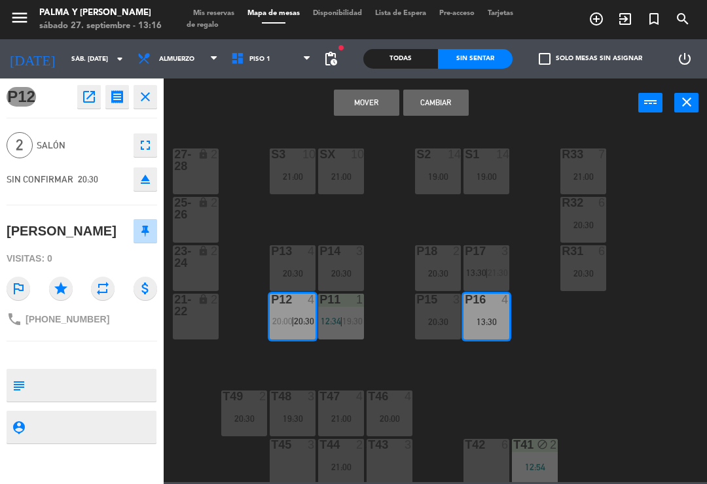
click at [387, 109] on button "Mover" at bounding box center [366, 103] width 65 height 26
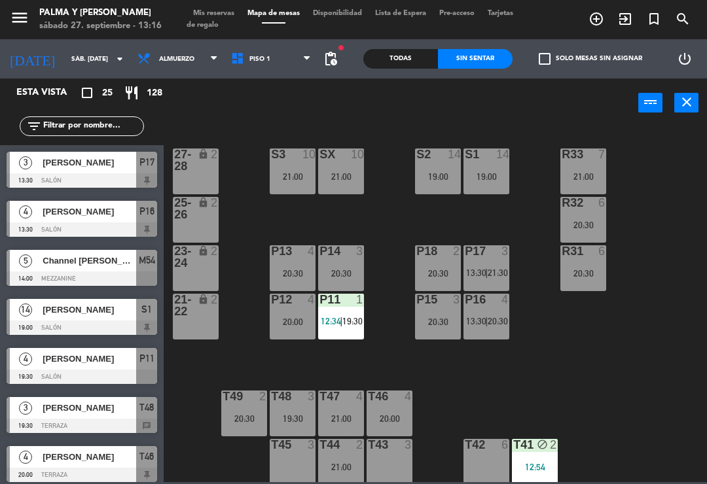
click at [100, 228] on div at bounding box center [82, 229] width 150 height 14
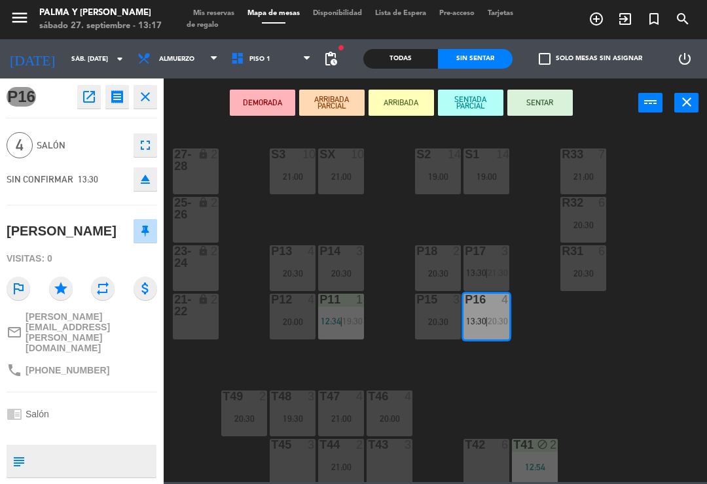
click at [535, 123] on div "DEMORADA ARRIBADA PARCIAL ARRIBADA SENTADA PARCIAL SENTAR power_input close" at bounding box center [401, 104] width 474 height 50
click at [544, 109] on button "SENTAR" at bounding box center [539, 103] width 65 height 26
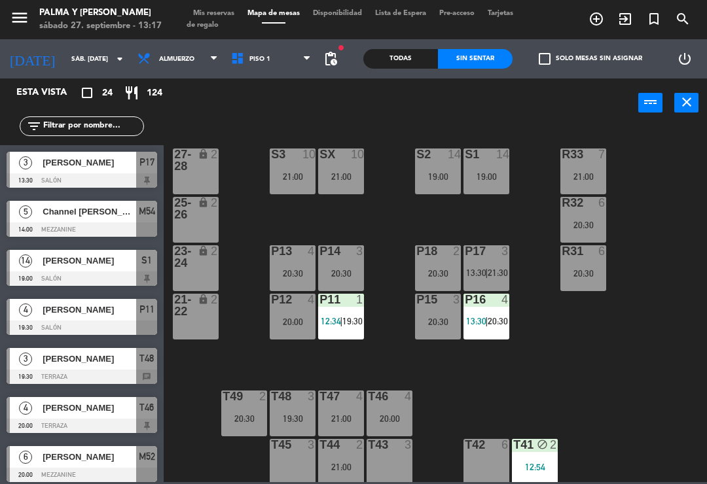
click at [491, 323] on span "20:30" at bounding box center [497, 321] width 20 height 10
click at [690, 370] on div "R33 7 21:00 S1 14 19:00 S2 14 19:00 S3 10 21:00 SX 10 21:00 27-28 lock 2 R32 6 …" at bounding box center [439, 304] width 536 height 357
click at [98, 169] on span "[PERSON_NAME]" at bounding box center [90, 163] width 94 height 14
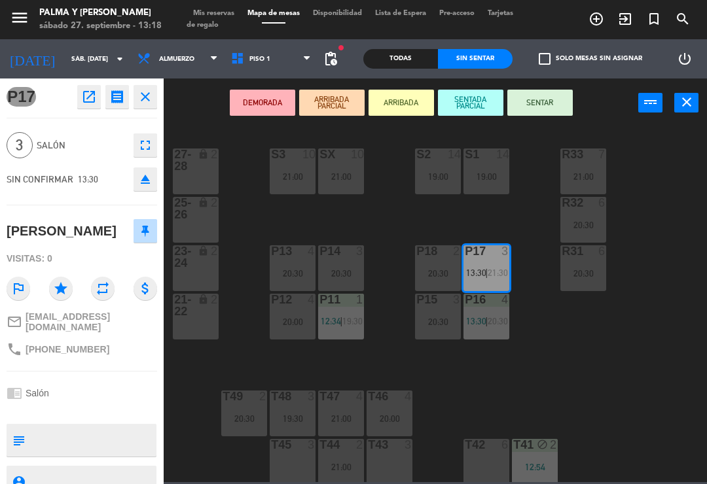
click at [436, 270] on div "20:30" at bounding box center [438, 273] width 46 height 9
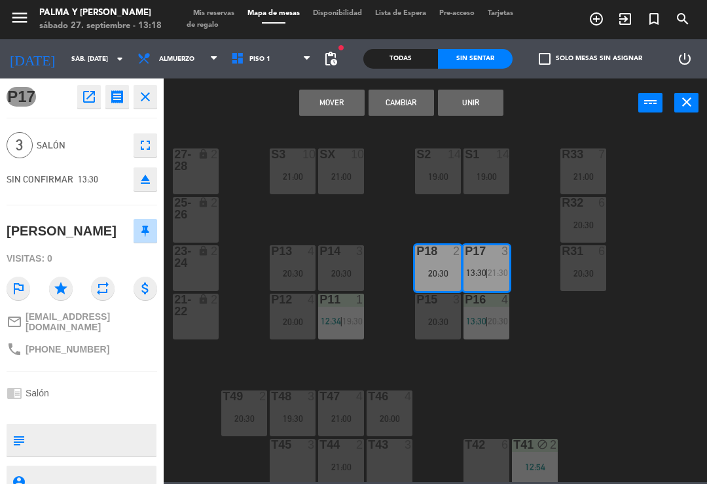
click at [414, 107] on button "Cambiar" at bounding box center [400, 103] width 65 height 26
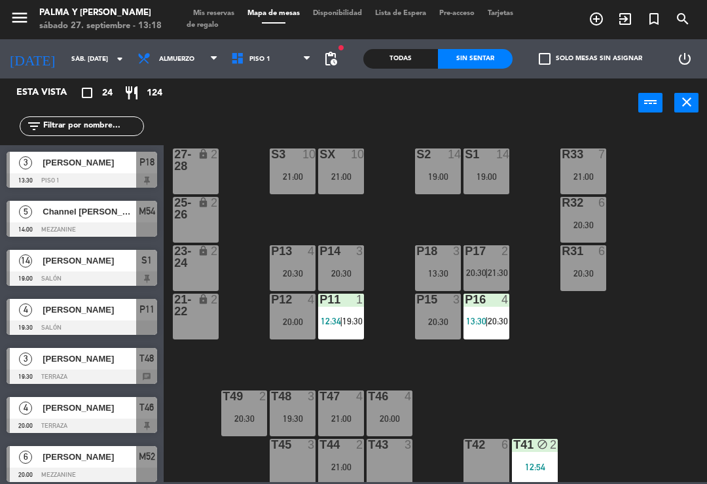
click at [342, 274] on div "20:30" at bounding box center [341, 273] width 46 height 9
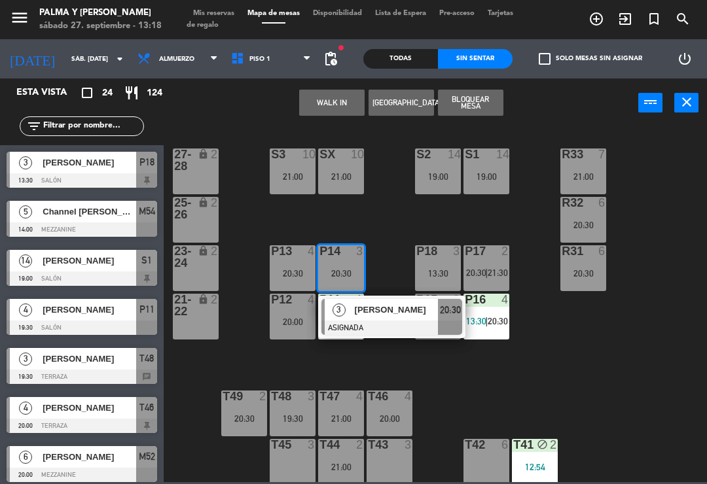
click at [463, 374] on div "R33 7 21:00 S1 14 19:00 S2 14 19:00 S3 10 21:00 SX 10 21:00 27-28 lock 2 R32 6 …" at bounding box center [439, 304] width 536 height 357
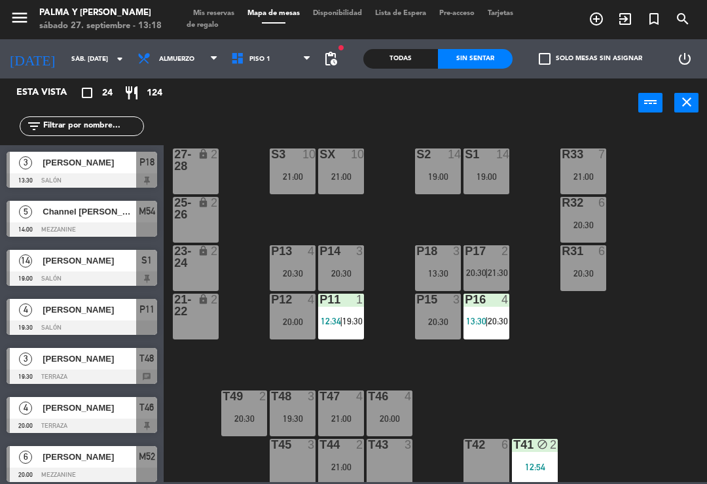
click at [497, 274] on span "21:30" at bounding box center [497, 273] width 20 height 10
click at [682, 332] on div "R33 7 21:00 S1 14 19:00 S2 14 19:00 S3 10 21:00 SX 10 21:00 27-28 lock 2 R32 6 …" at bounding box center [439, 304] width 536 height 357
click at [432, 274] on div "13:30" at bounding box center [438, 273] width 46 height 9
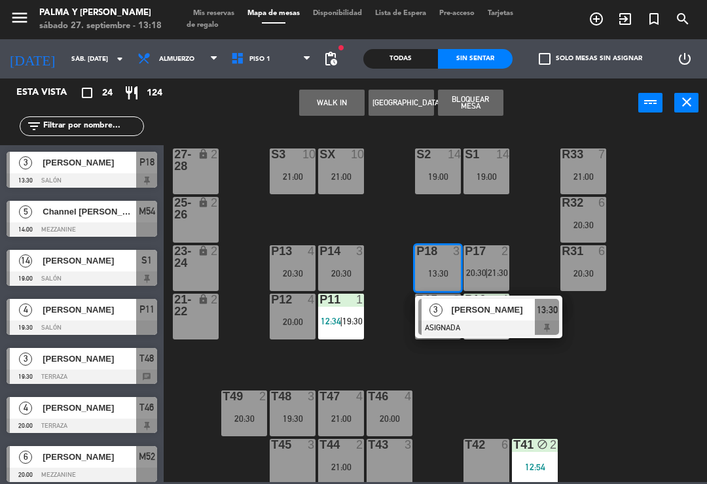
click at [506, 311] on span "[PERSON_NAME]" at bounding box center [493, 310] width 84 height 14
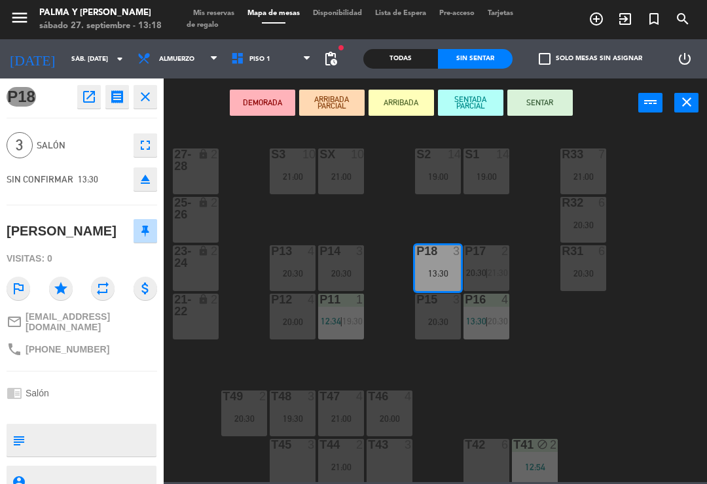
click at [556, 109] on button "SENTAR" at bounding box center [539, 103] width 65 height 26
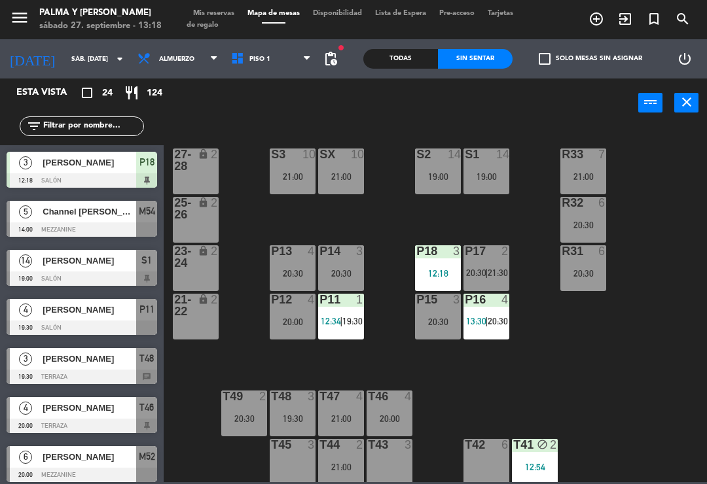
click at [489, 269] on span "21:30" at bounding box center [497, 273] width 20 height 10
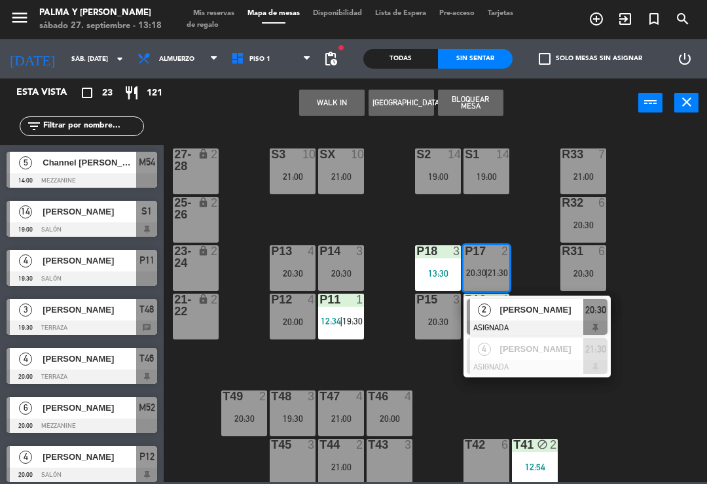
click at [550, 311] on span "[PERSON_NAME]" at bounding box center [542, 310] width 84 height 14
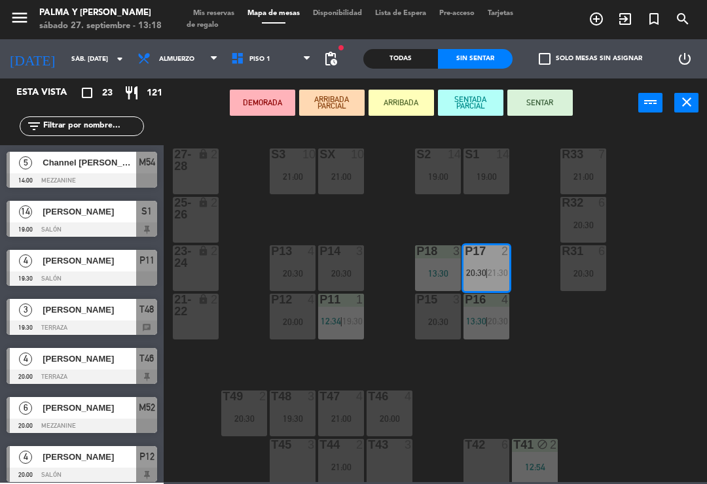
click at [444, 275] on div "13:30" at bounding box center [438, 273] width 46 height 9
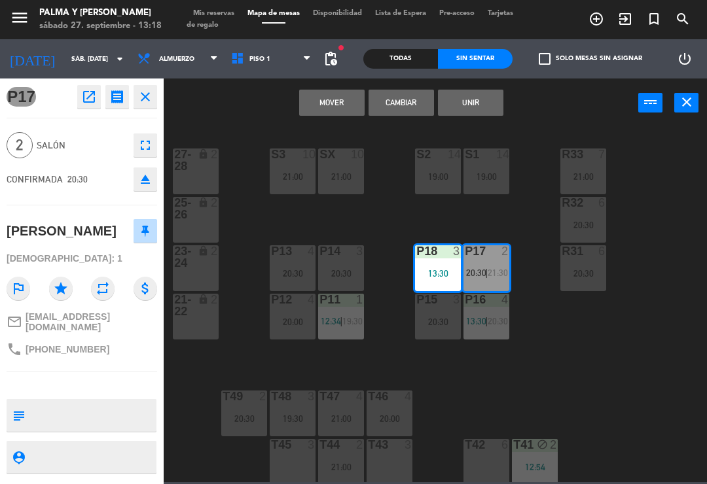
click at [340, 107] on button "Mover" at bounding box center [331, 103] width 65 height 26
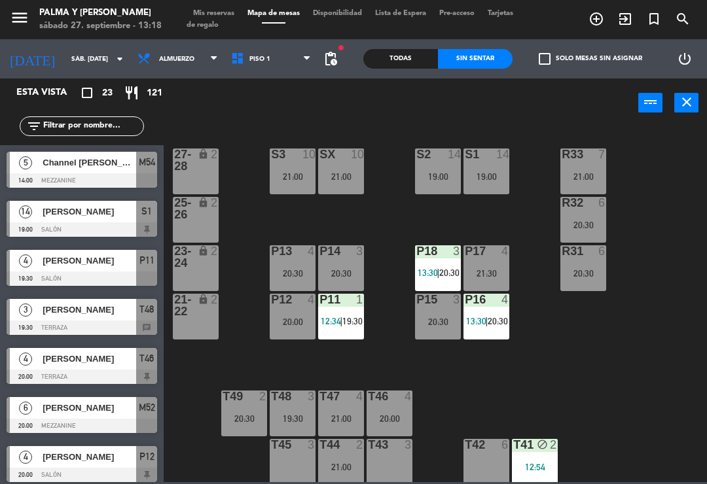
scroll to position [8, 0]
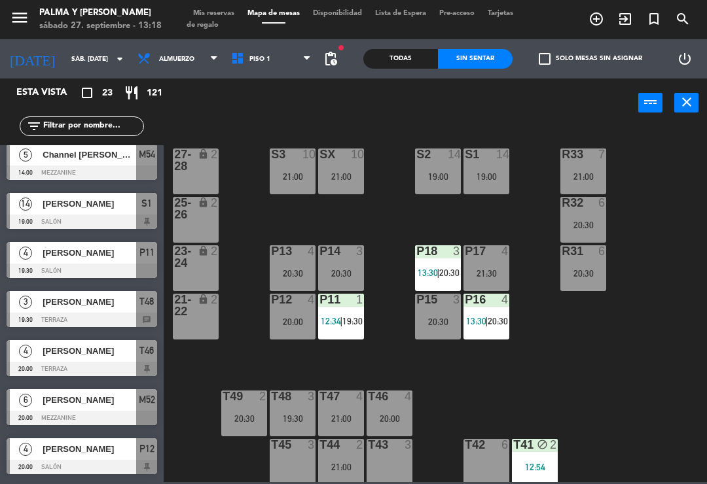
click at [605, 346] on div "R33 7 21:00 S1 14 19:00 S2 14 19:00 S3 10 21:00 SX 10 21:00 27-28 lock 2 R32 6 …" at bounding box center [439, 304] width 536 height 357
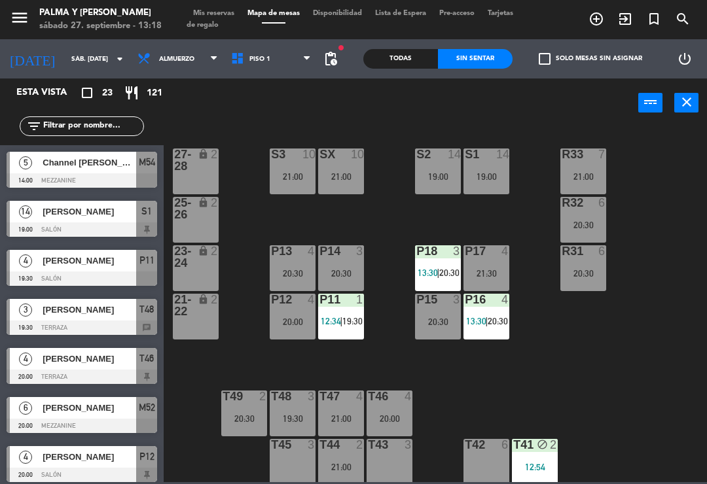
scroll to position [0, 0]
click at [425, 58] on div "Todas" at bounding box center [400, 59] width 75 height 20
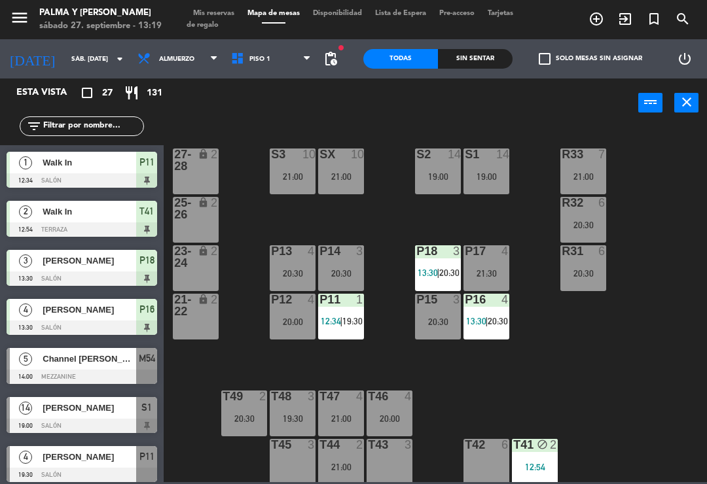
click at [472, 56] on div "Sin sentar" at bounding box center [475, 59] width 75 height 20
